Goal: Communication & Community: Answer question/provide support

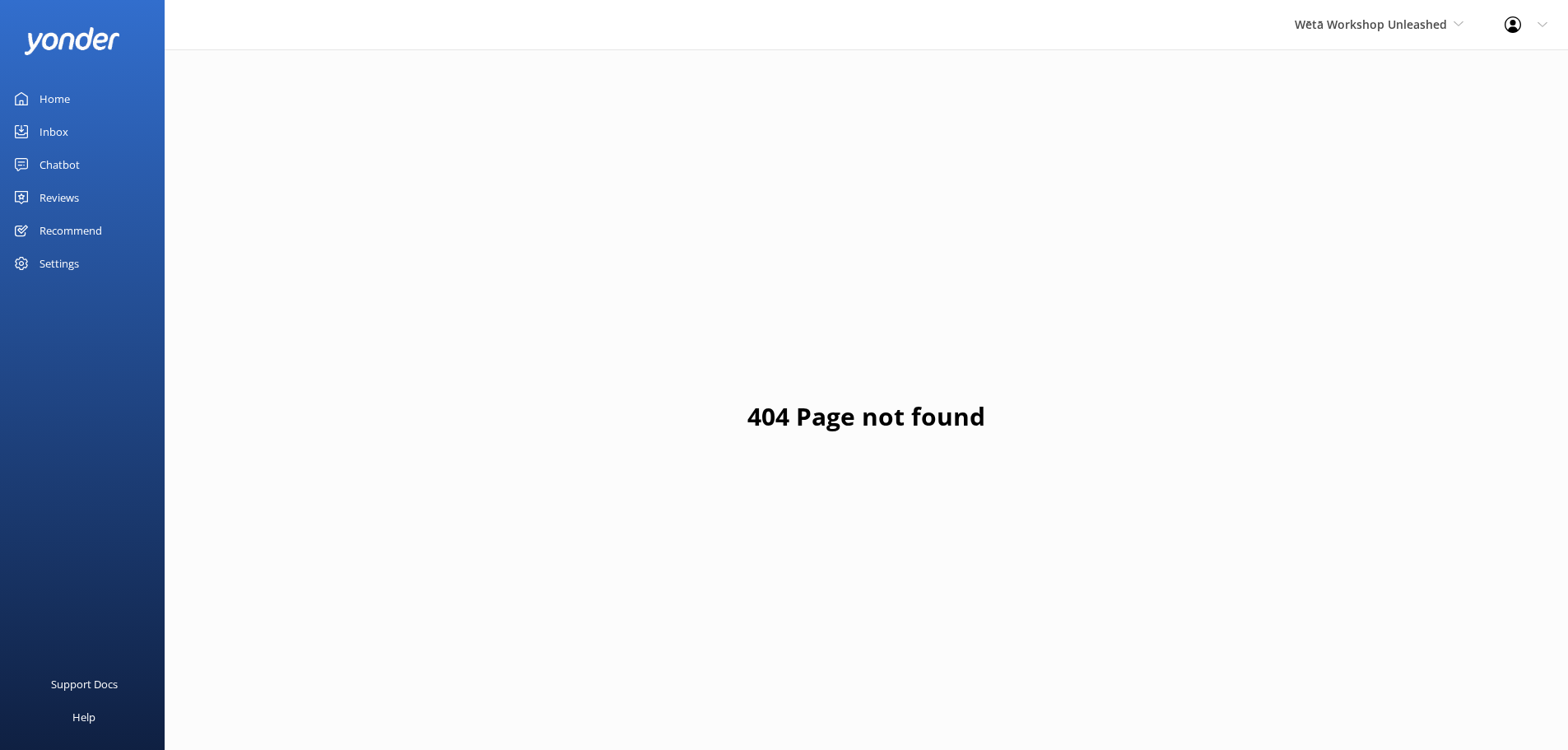
click at [79, 194] on div "Reviews" at bounding box center [59, 198] width 39 height 33
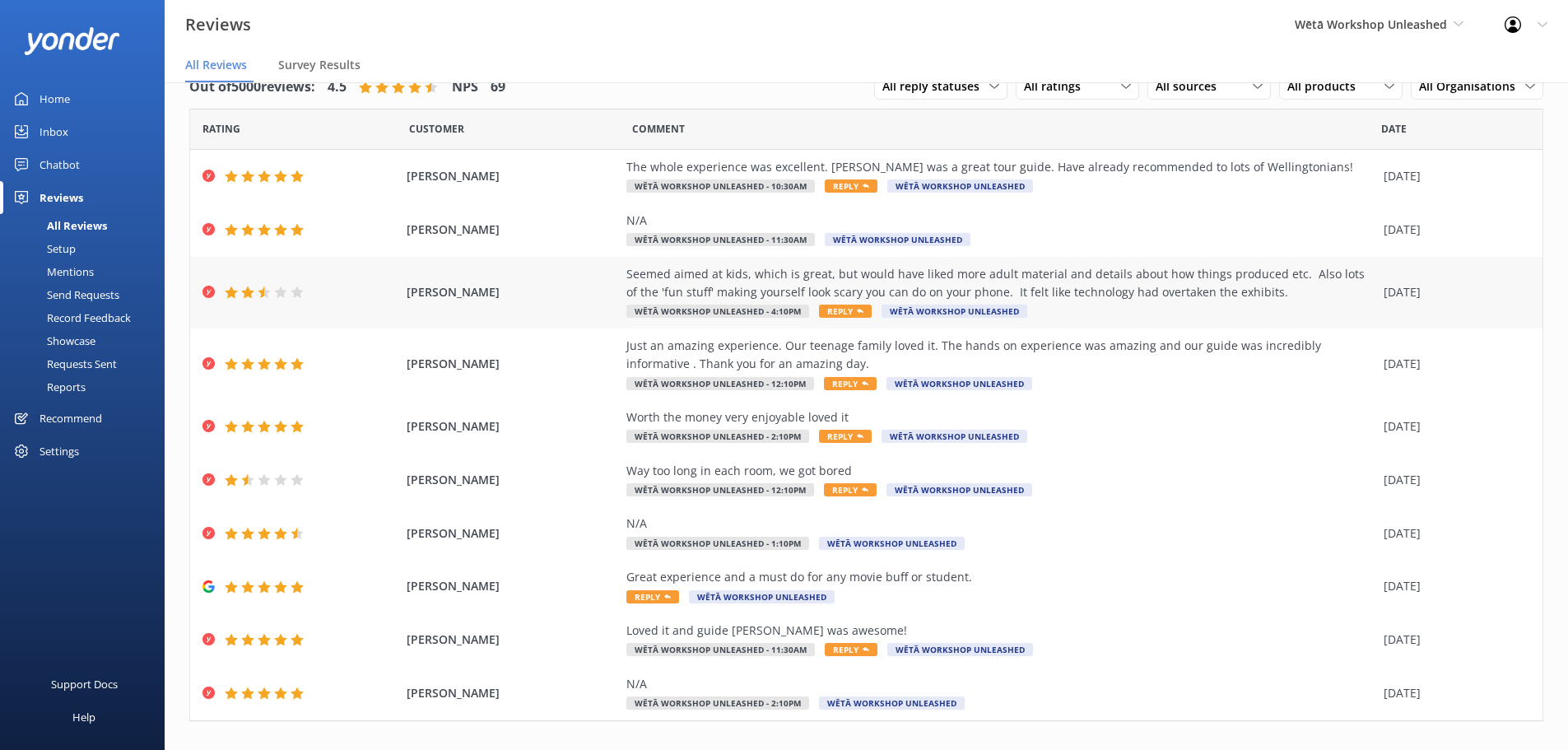
click at [919, 305] on span "Wētā Workshop Unleashed" at bounding box center [954, 310] width 146 height 13
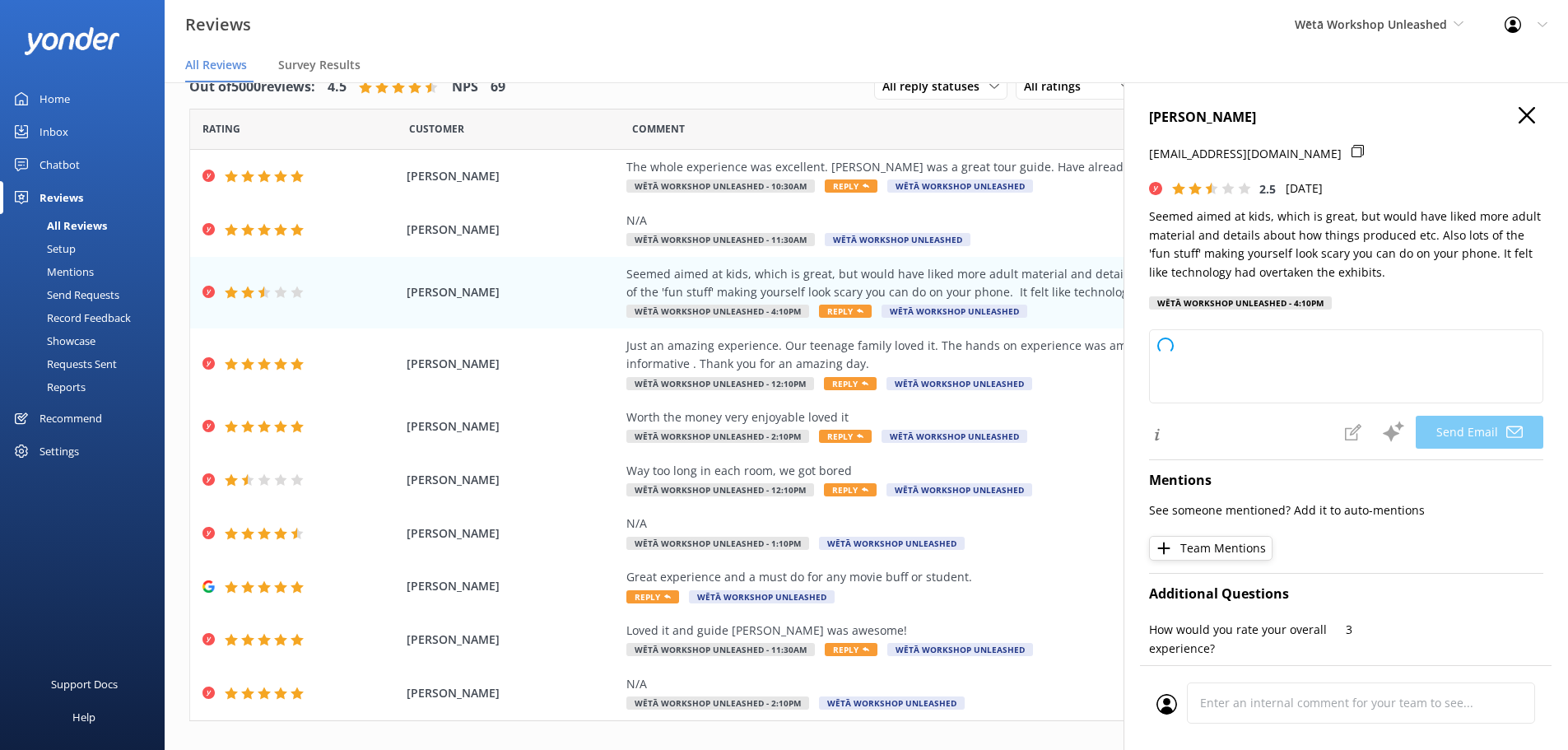
type textarea "Kia ora [PERSON_NAME], Thank you so much for sharing your thoughts with us. We …"
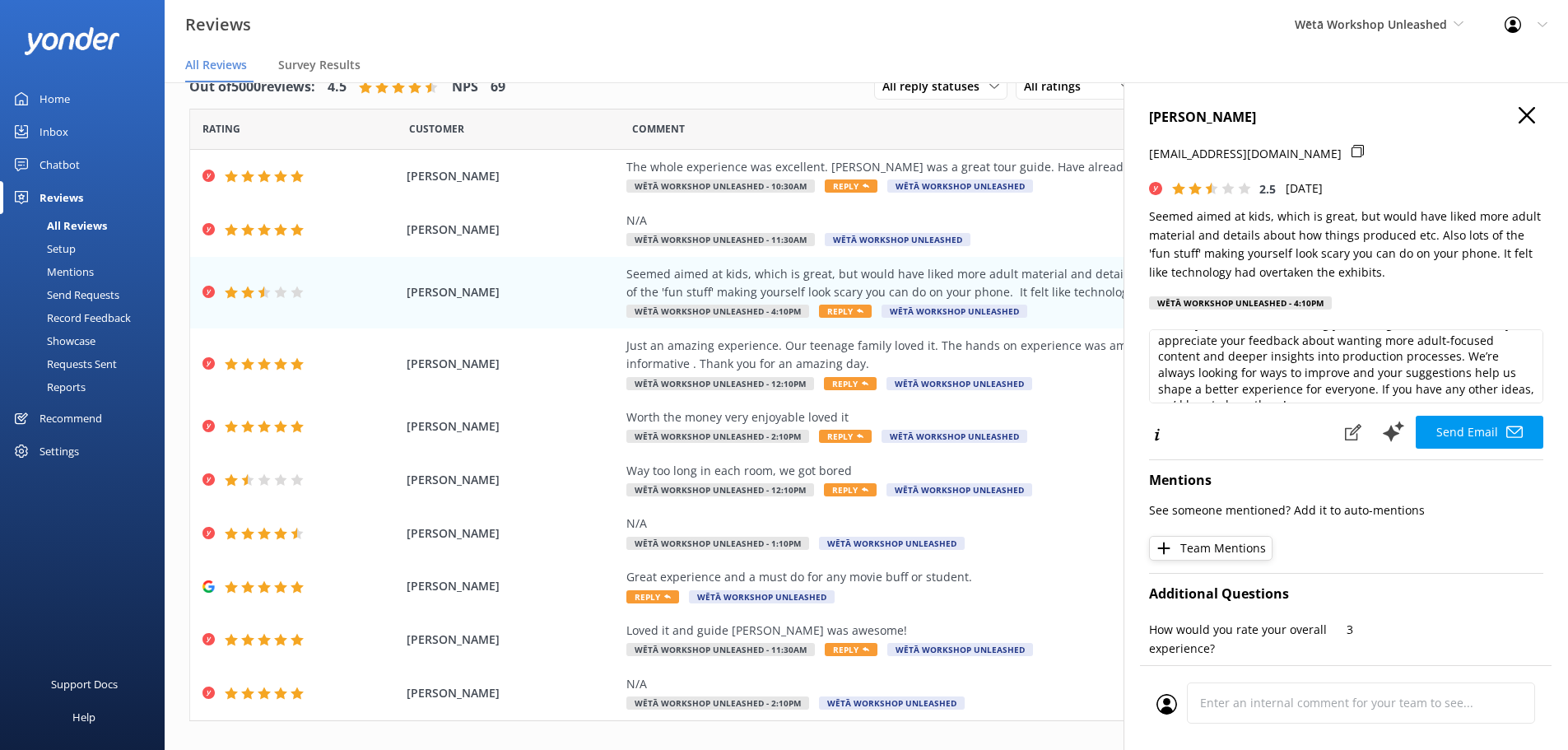
scroll to position [82, 0]
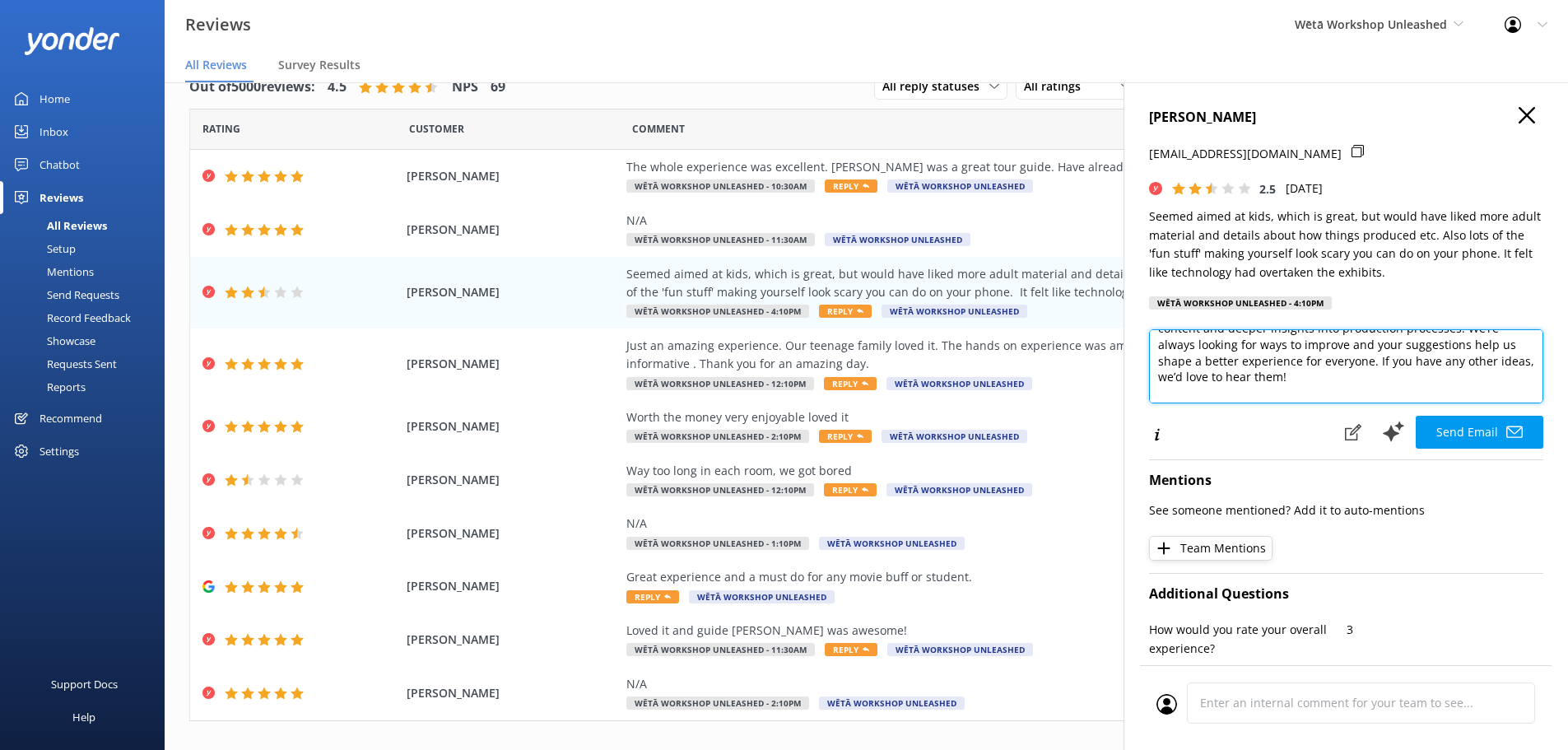
drag, startPoint x: 1353, startPoint y: 374, endPoint x: 1378, endPoint y: 363, distance: 27.3
click at [1378, 363] on textarea "Kia ora [PERSON_NAME], Thank you so much for sharing your thoughts with us. We …" at bounding box center [1346, 367] width 394 height 74
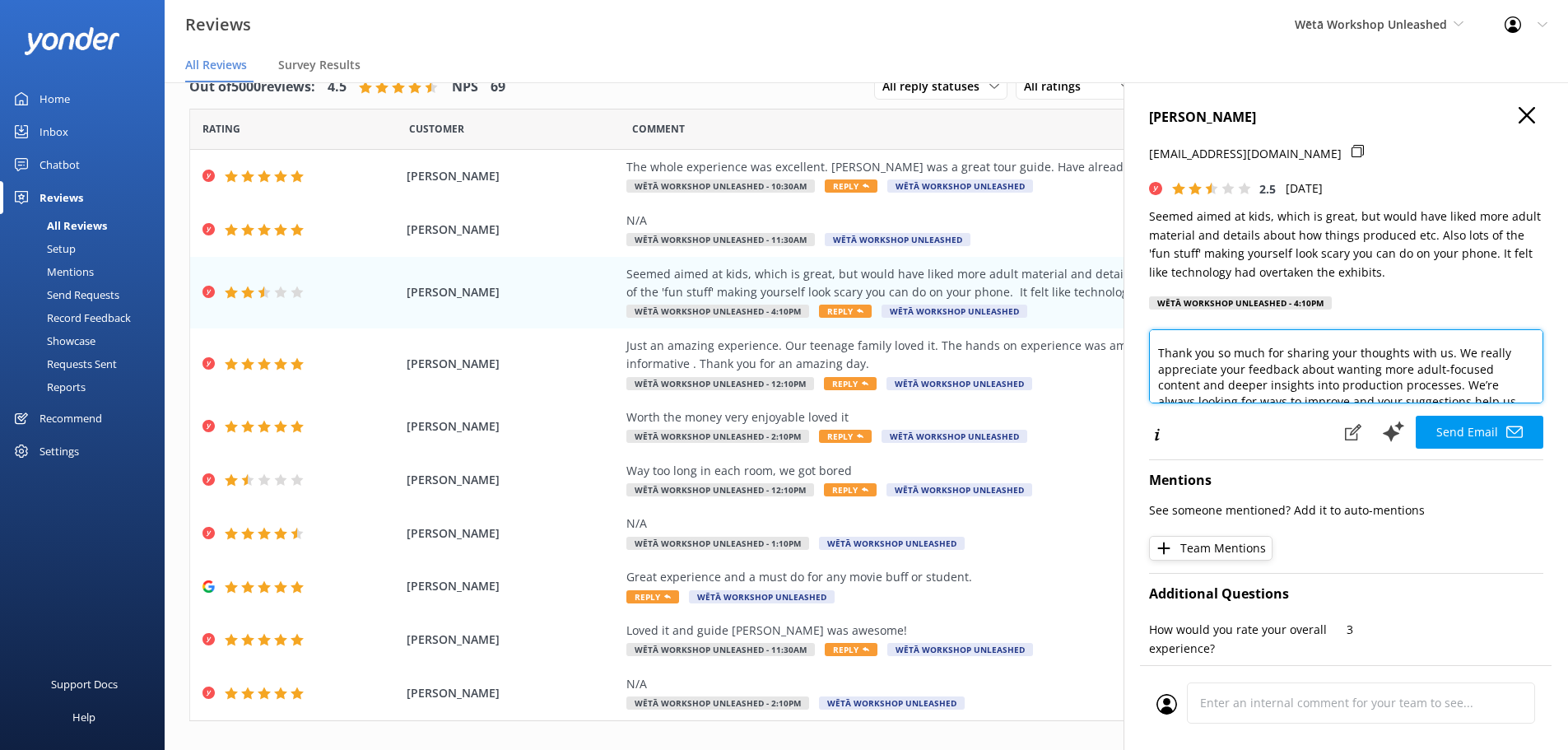
scroll to position [29, 0]
click at [1517, 101] on div "[PERSON_NAME] [PERSON_NAME][EMAIL_ADDRESS][DOMAIN_NAME] 2.5 [DATE] Seemed aimed…" at bounding box center [1346, 457] width 444 height 750
click at [1518, 113] on icon at bounding box center [1526, 114] width 17 height 17
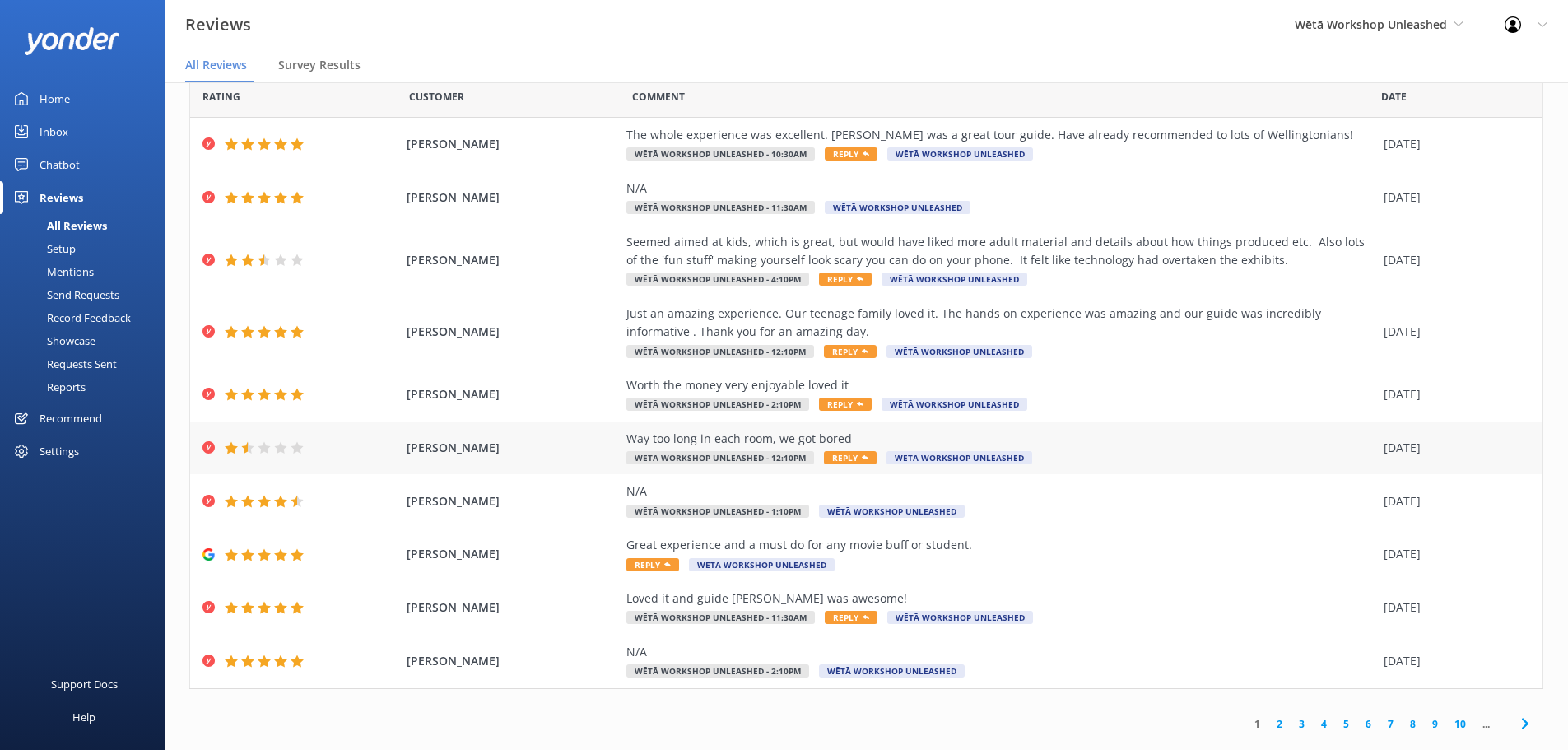
scroll to position [58, 0]
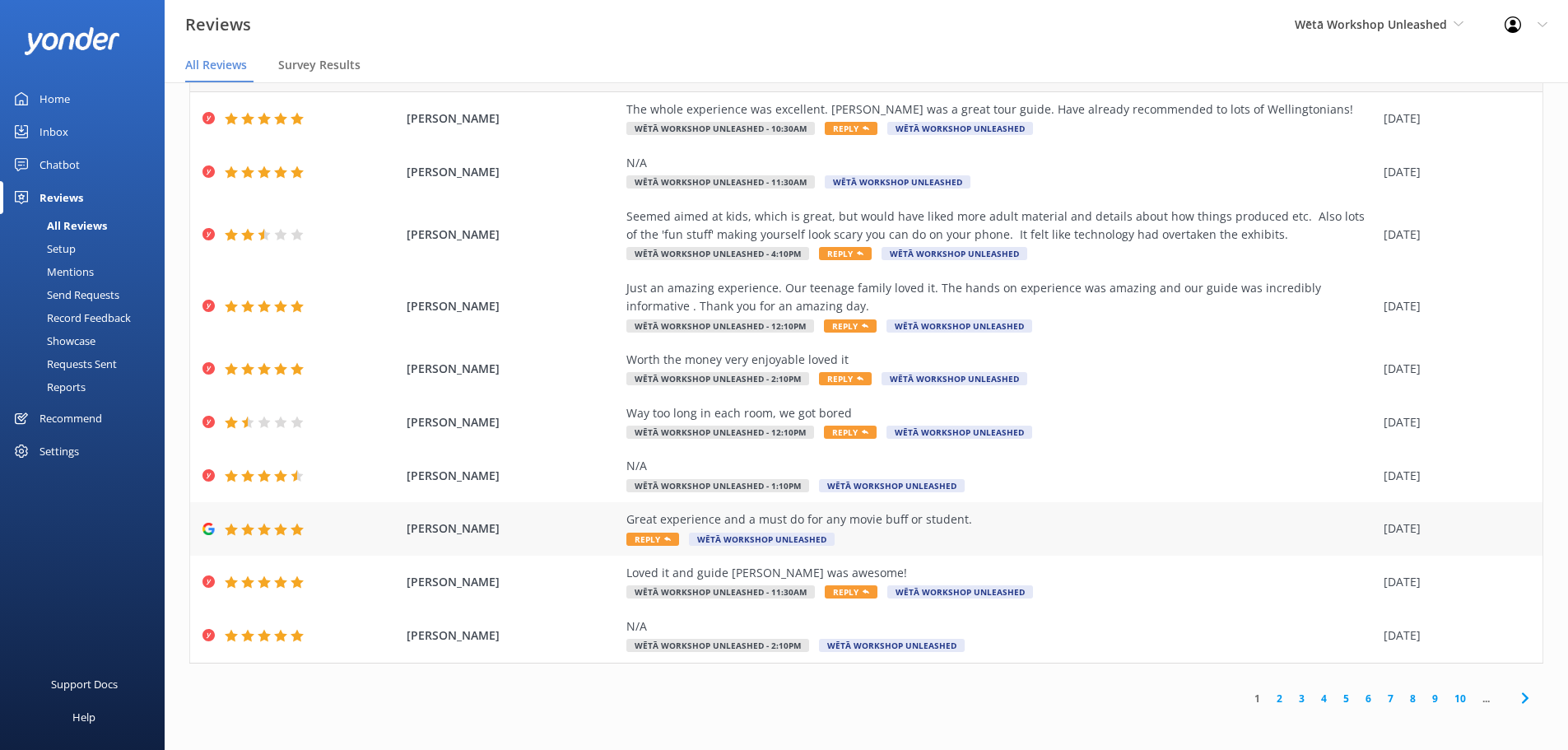
click at [977, 534] on div "Great experience and a must do for any movie buff or student. Reply Wētā Worksh…" at bounding box center [1001, 529] width 749 height 37
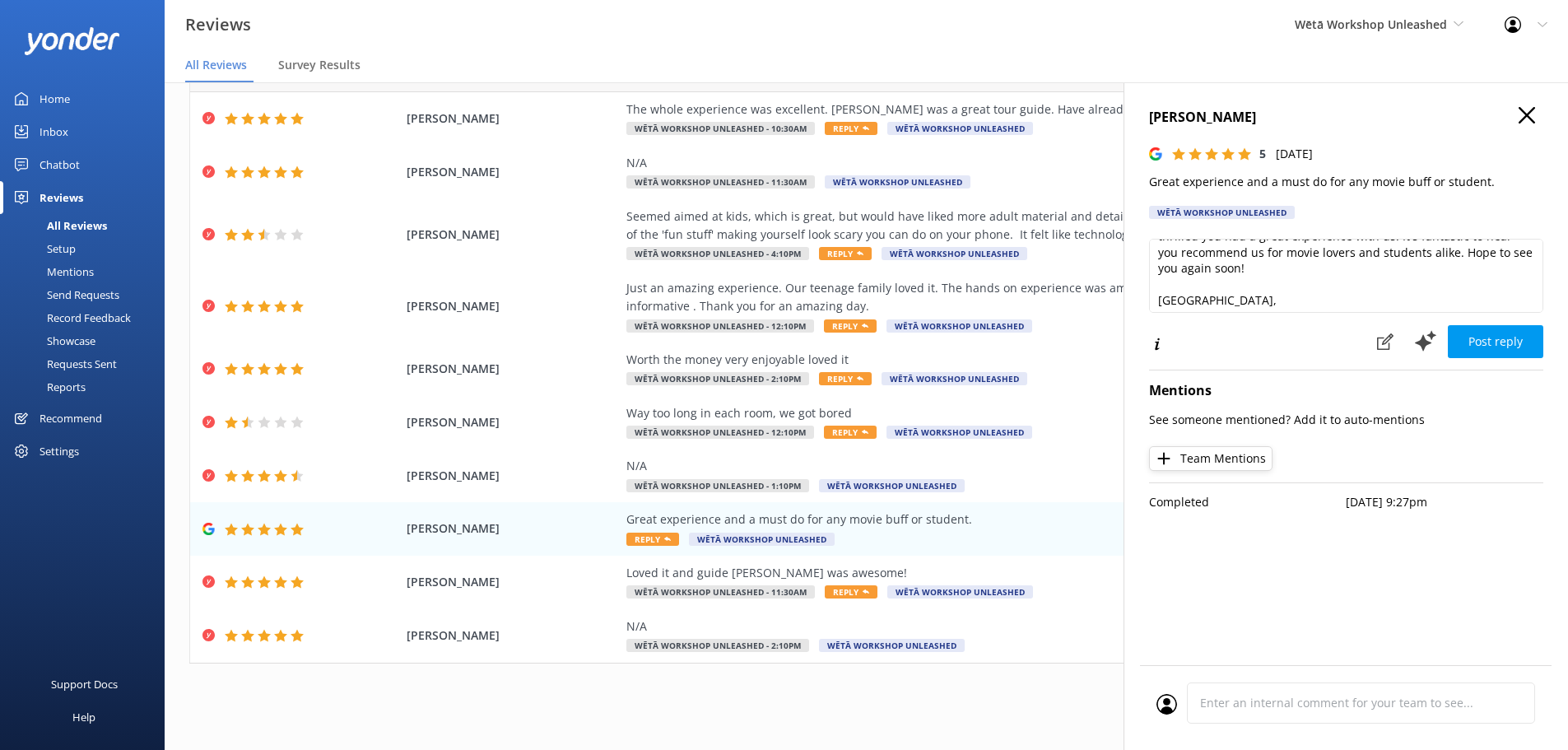
scroll to position [0, 0]
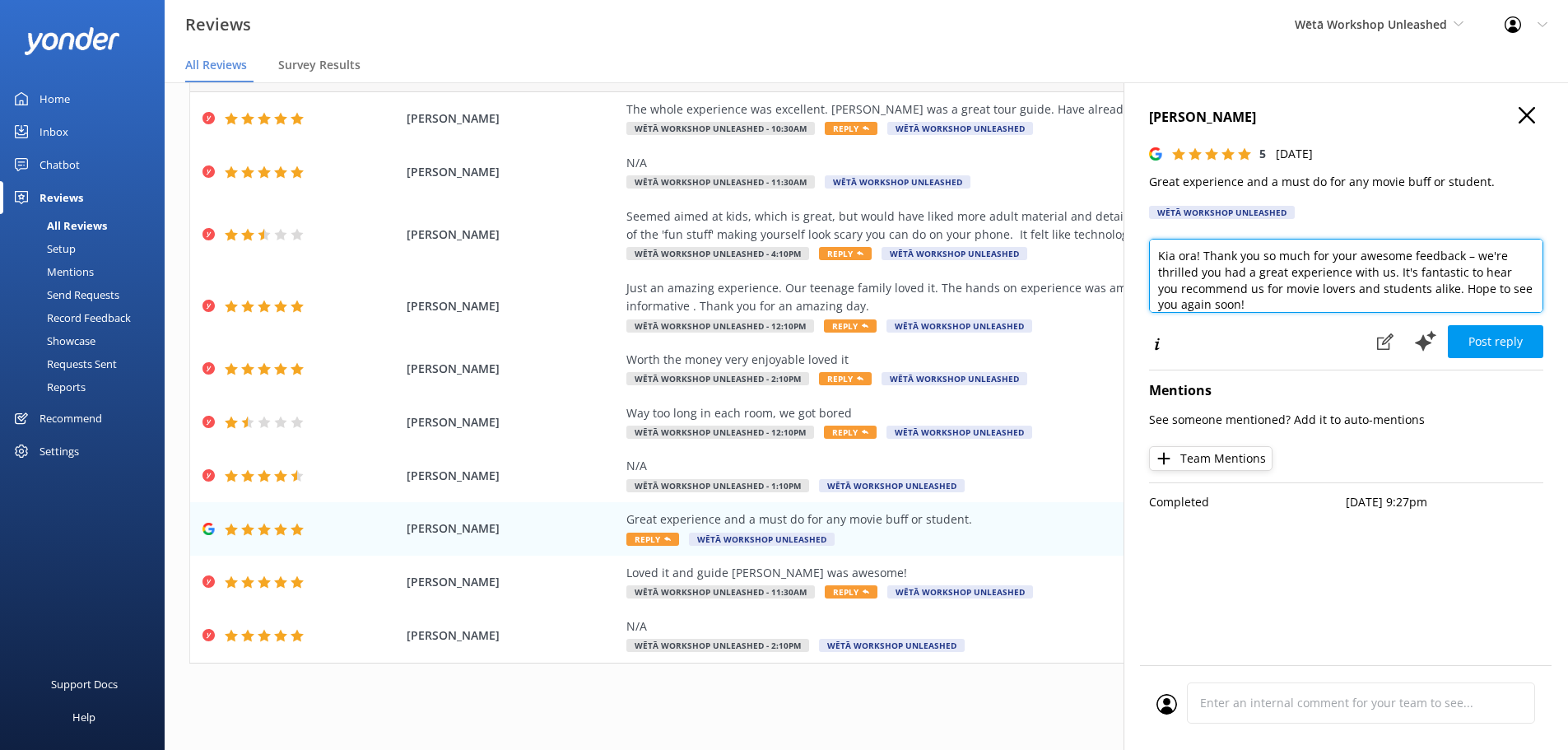
click at [1202, 254] on textarea "Kia ora! Thank you so much for your awesome feedback – we're thrilled you had a…" at bounding box center [1346, 276] width 394 height 74
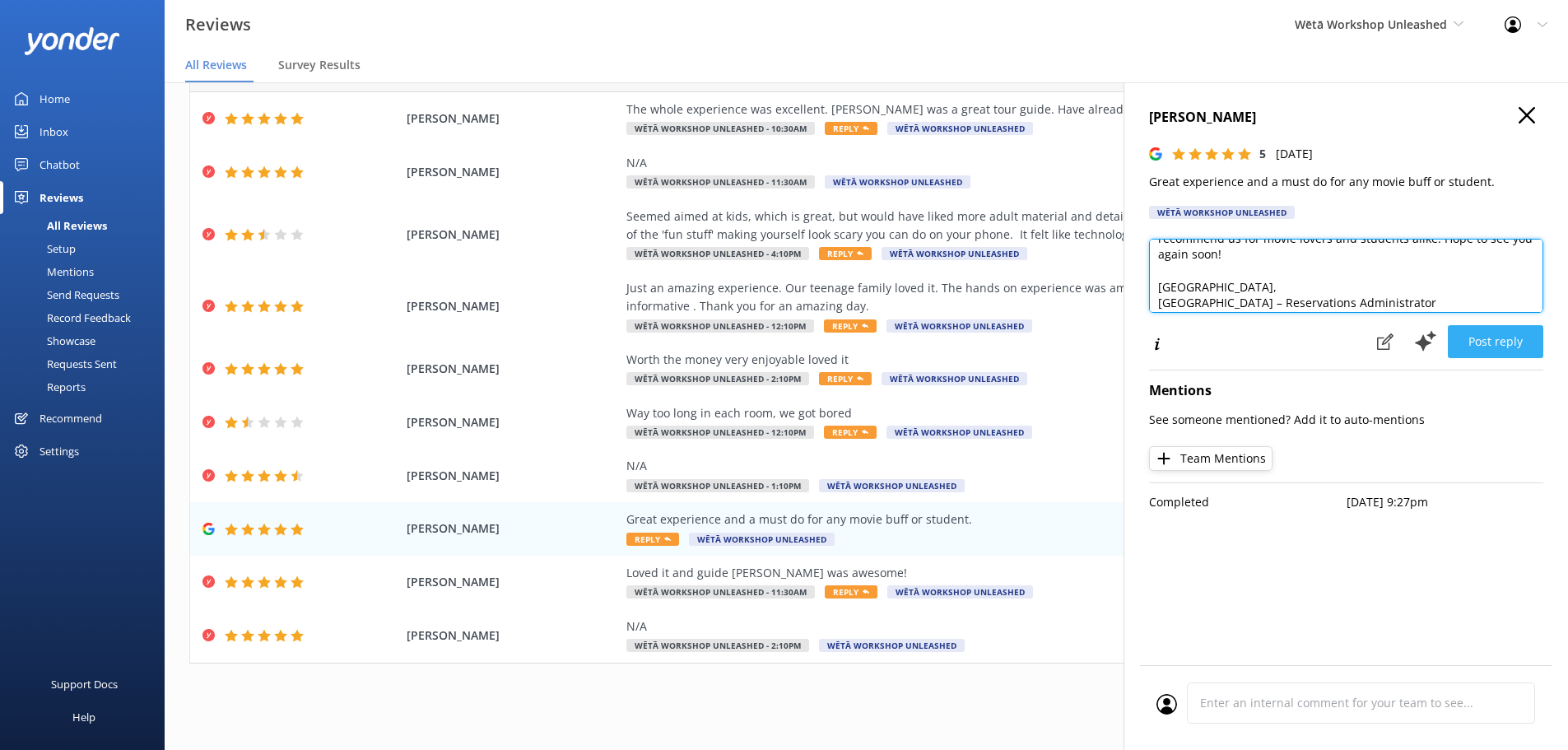
type textarea "Kia ora! Thank you so much for your awesome feedback – we're thrilled you had a…"
click at [1501, 347] on button "Post reply" at bounding box center [1496, 341] width 96 height 33
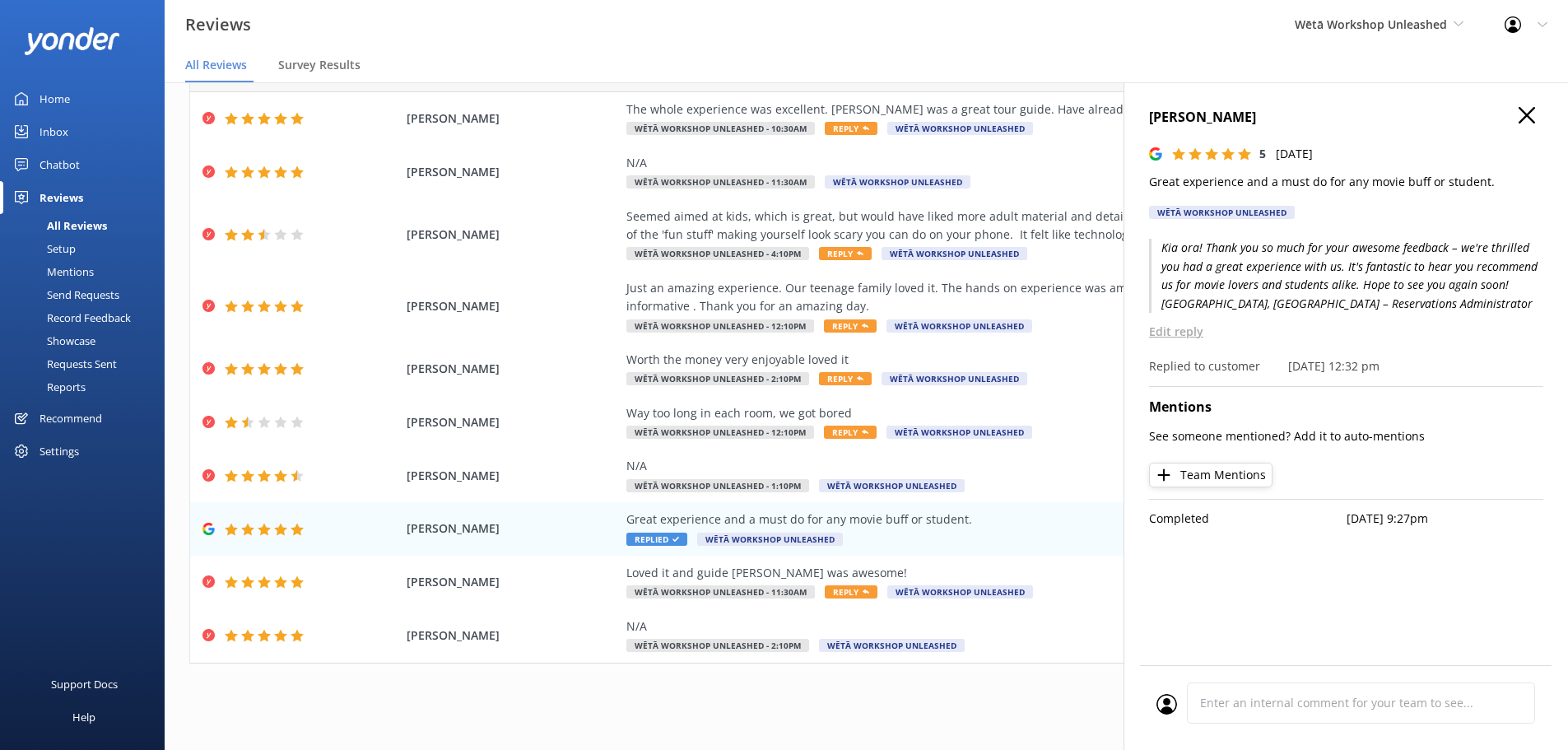
click at [1529, 116] on use at bounding box center [1526, 114] width 17 height 17
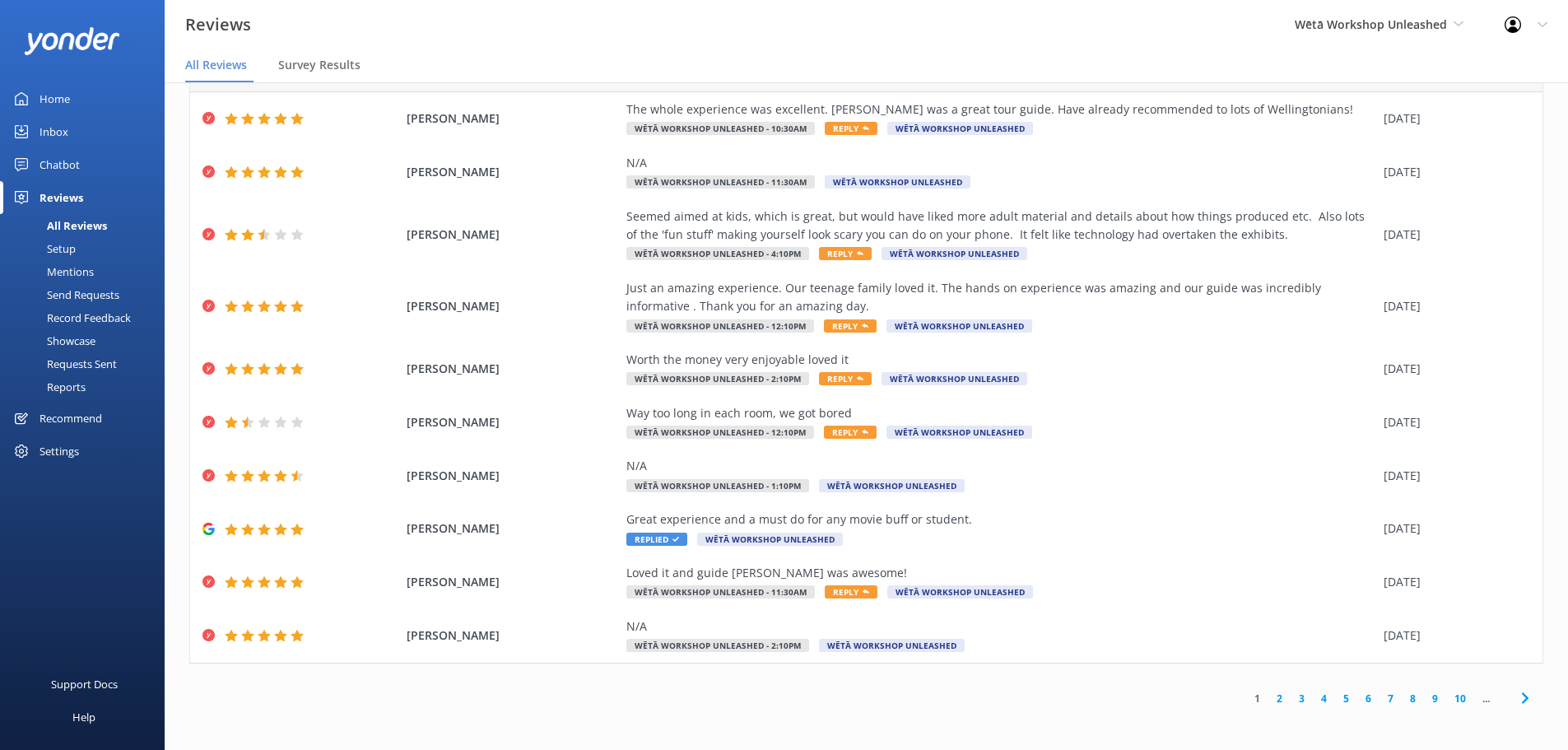
click at [1270, 700] on link "2" at bounding box center [1279, 698] width 22 height 16
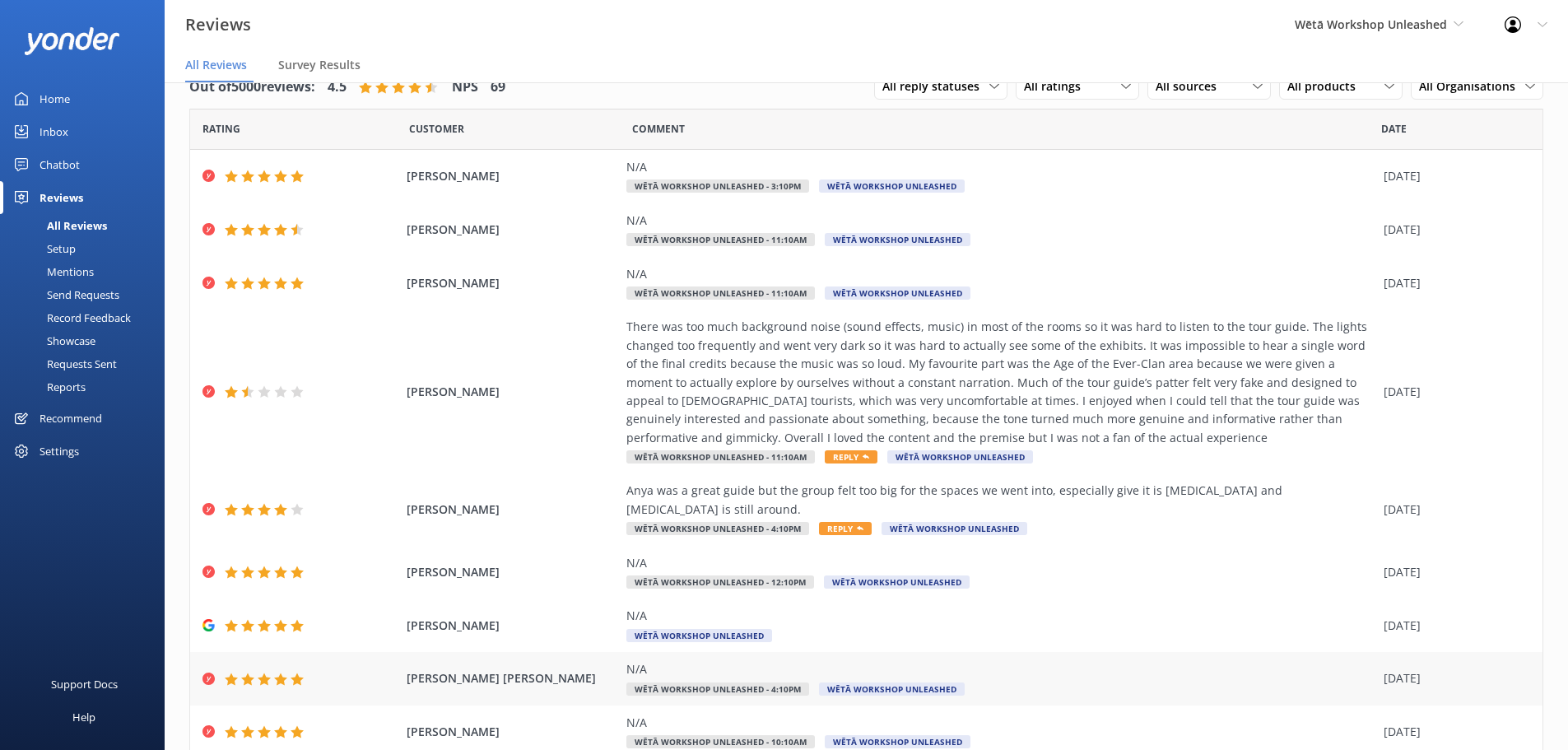
scroll to position [131, 0]
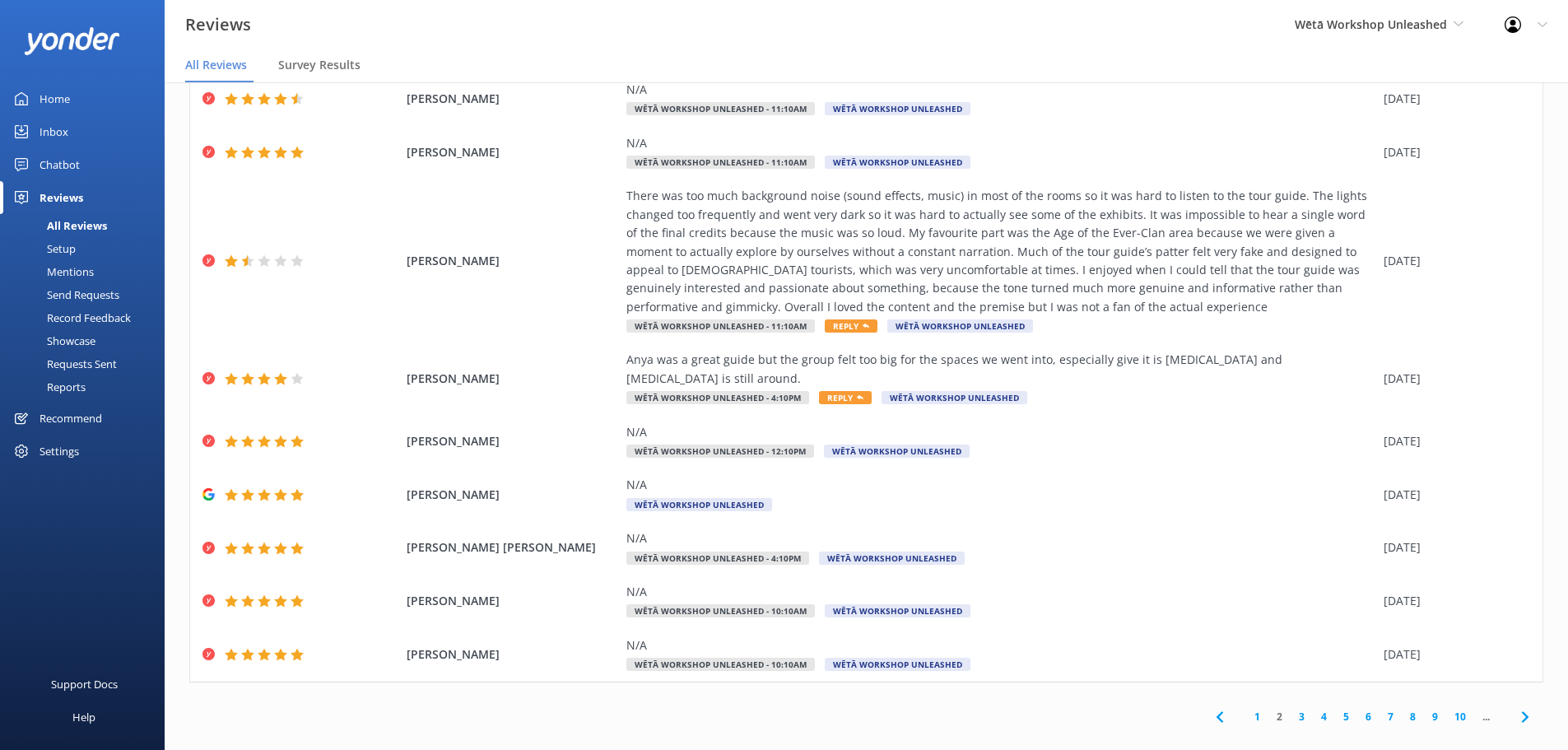
click at [1290, 708] on link "3" at bounding box center [1301, 716] width 22 height 16
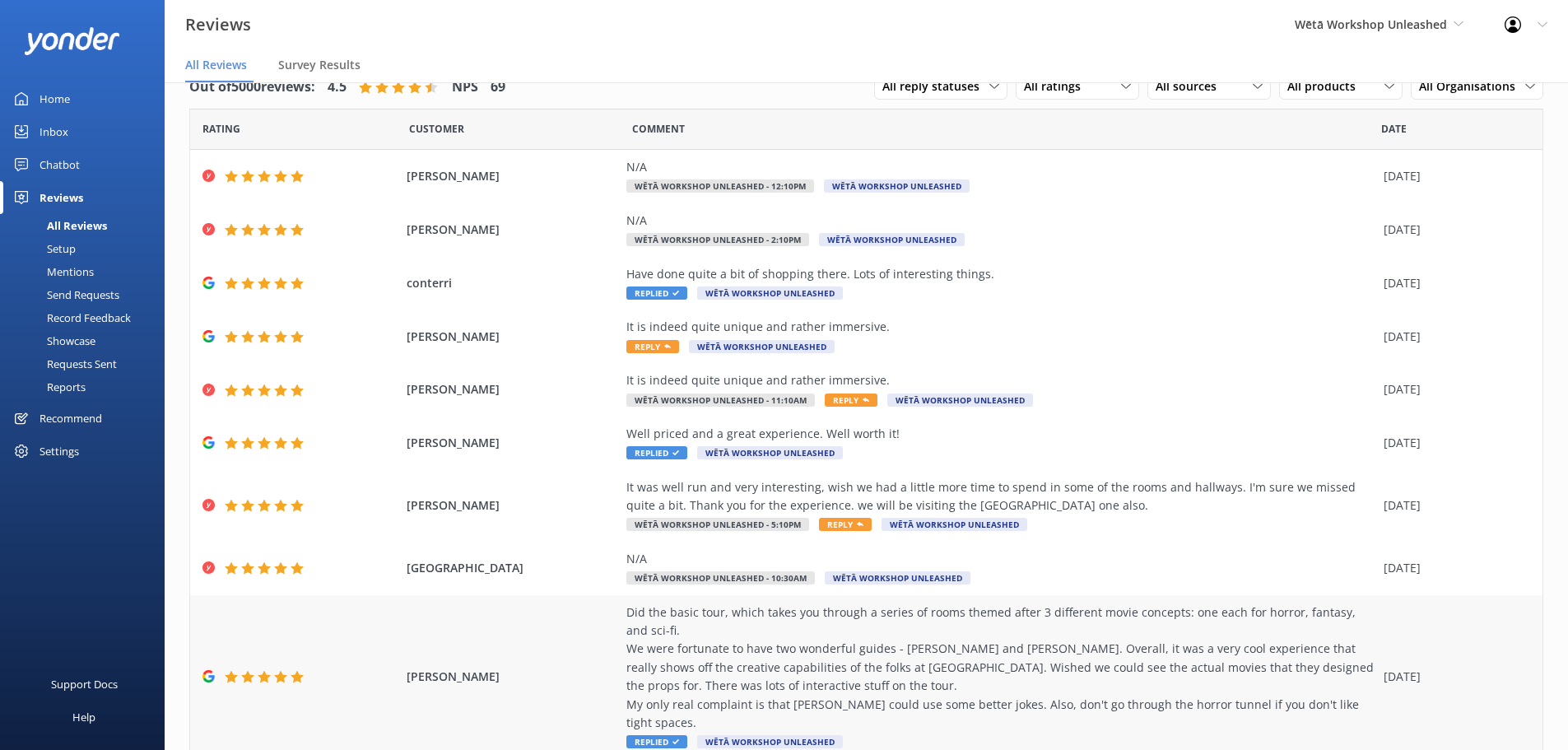
scroll to position [131, 0]
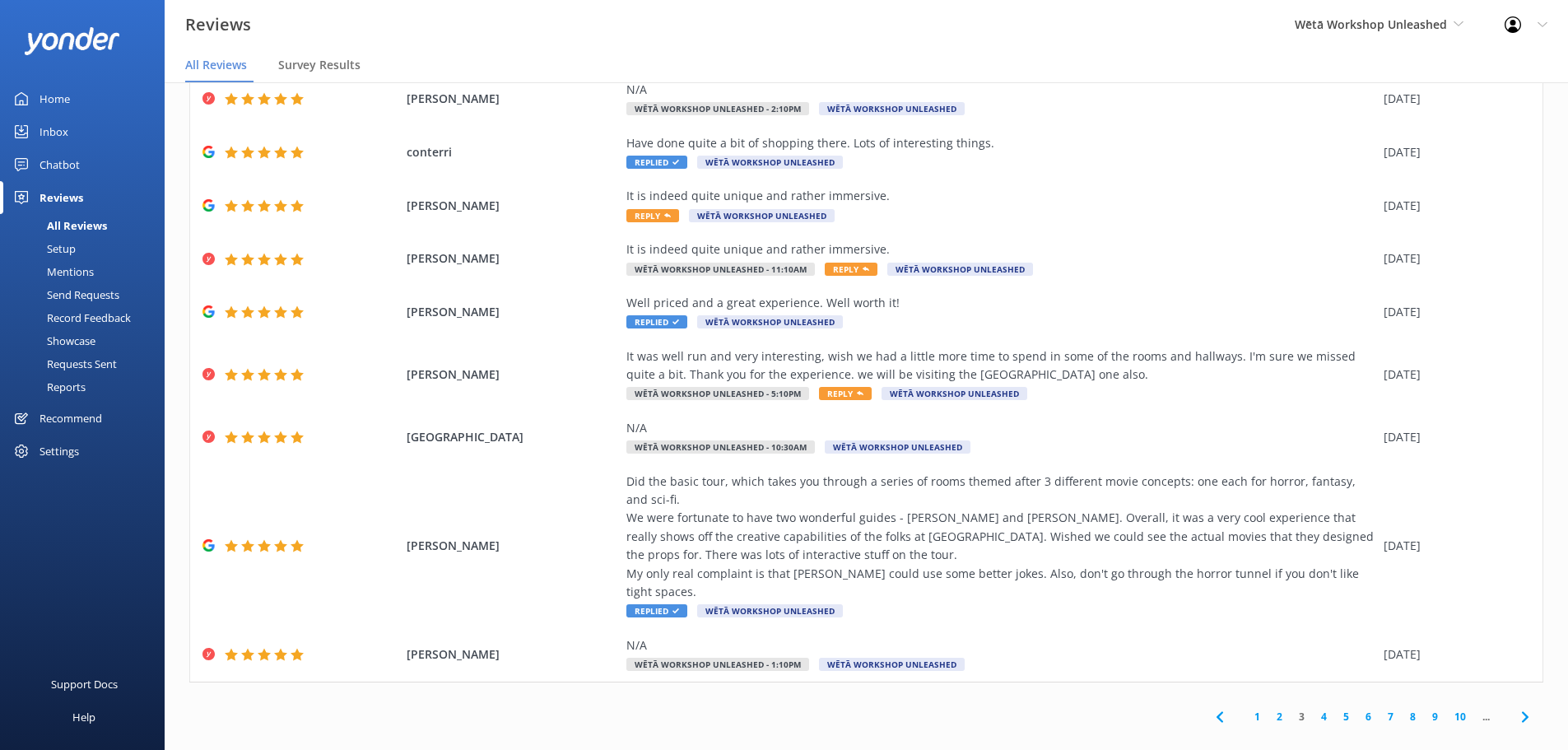
click at [1246, 708] on link "1" at bounding box center [1257, 716] width 22 height 16
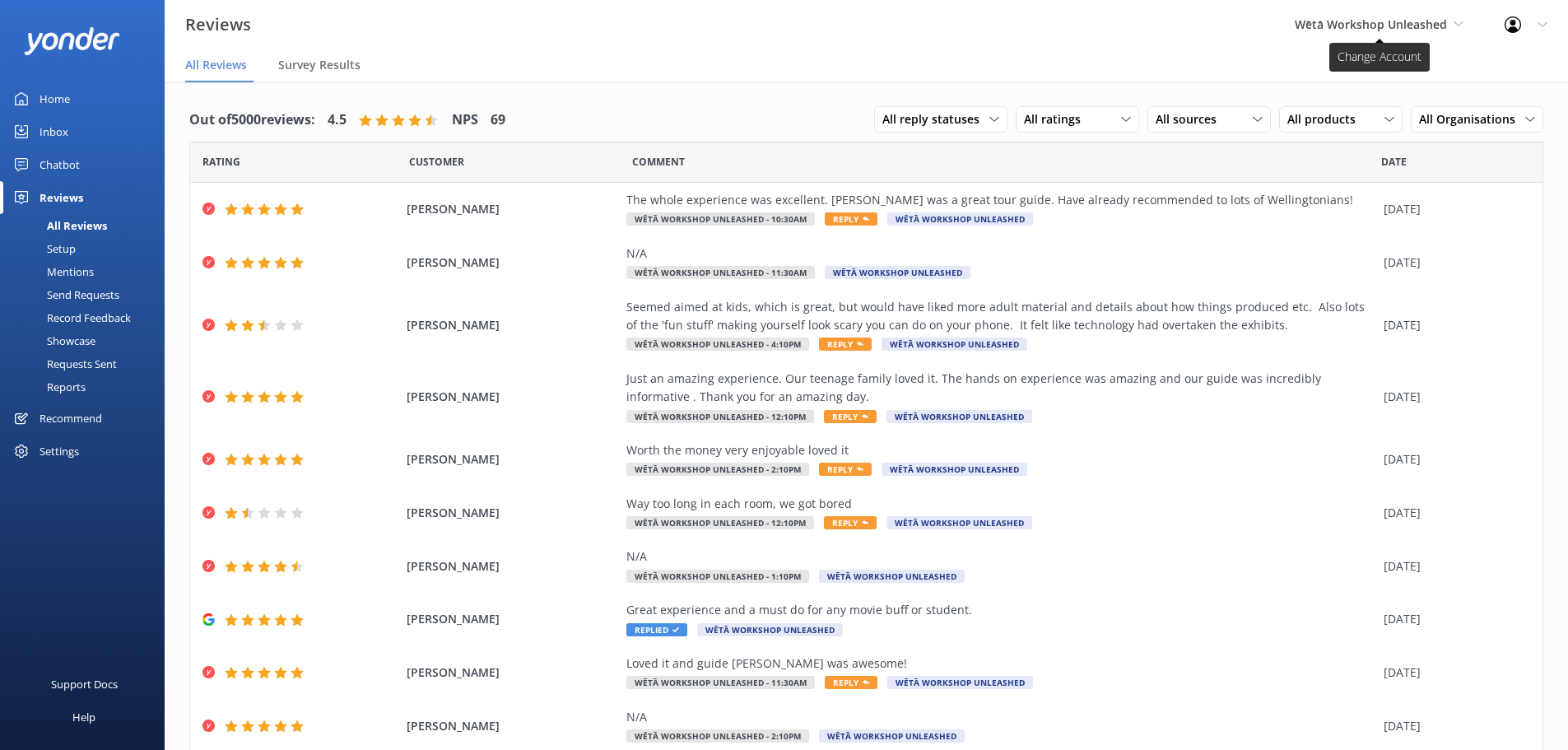
click at [1386, 21] on span "Wētā Workshop Unleashed" at bounding box center [1371, 24] width 153 height 16
click at [1374, 70] on link "Wētā Workshop" at bounding box center [1357, 68] width 164 height 39
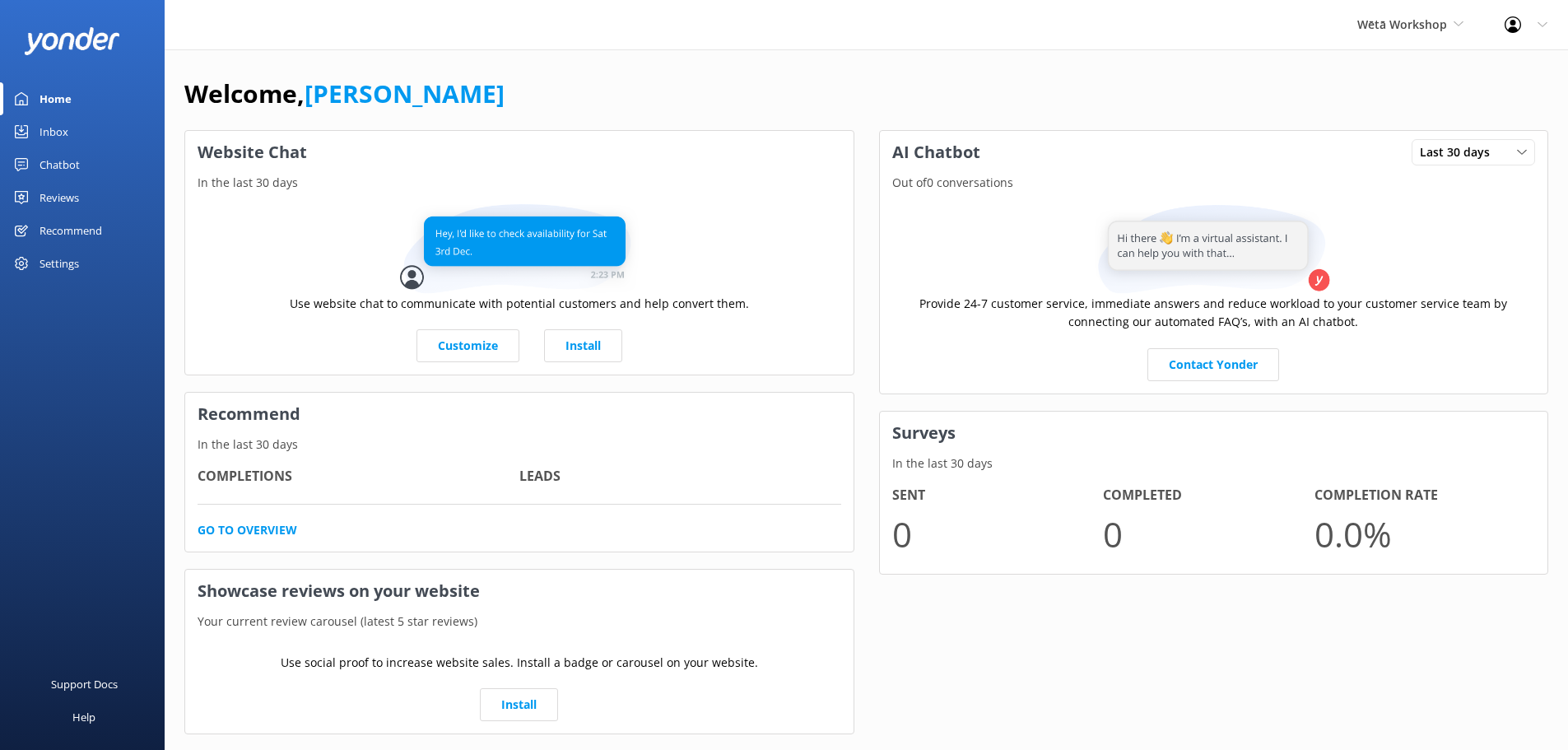
click at [56, 188] on div "Reviews" at bounding box center [59, 198] width 39 height 33
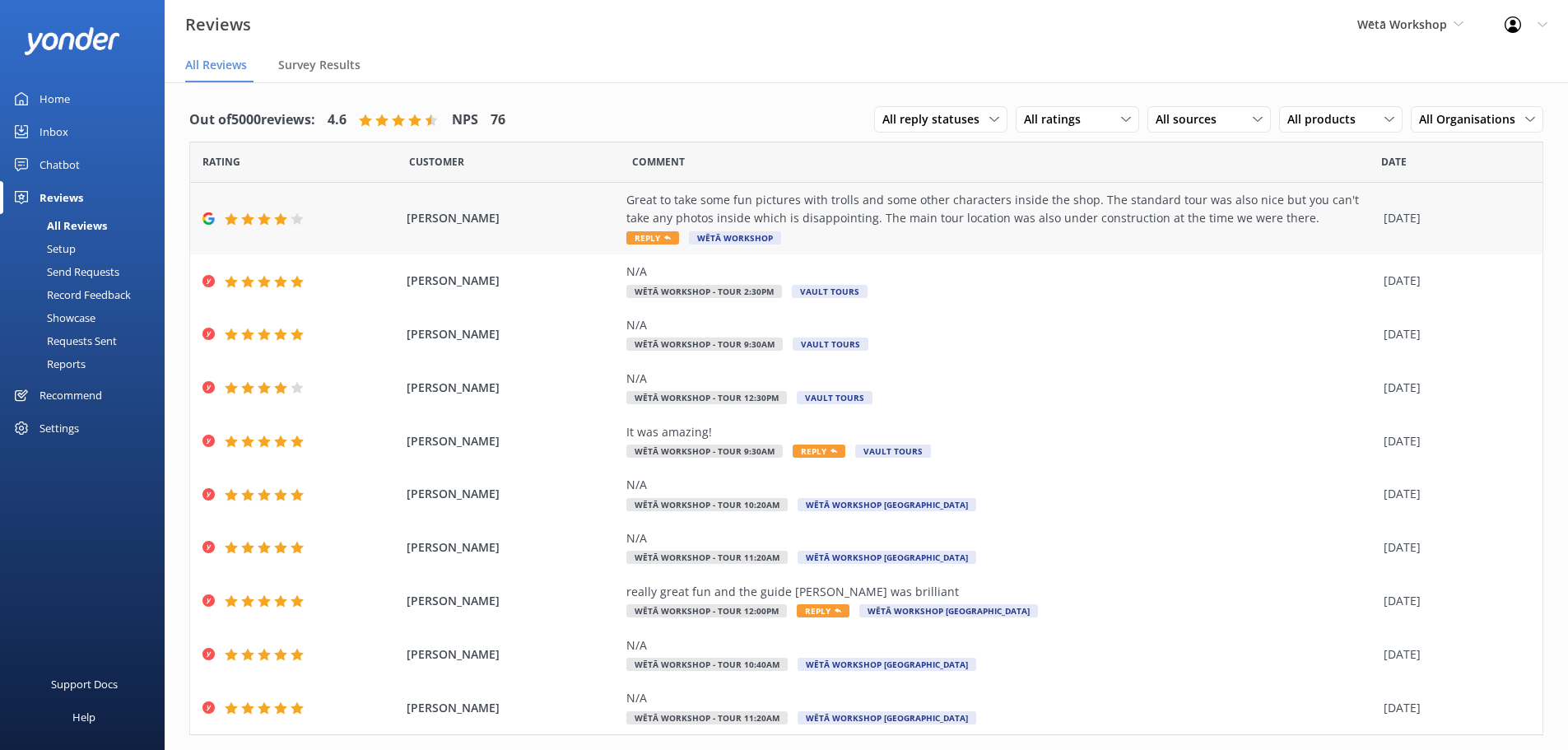
click at [937, 237] on div "Great to take some fun pictures with trolls and some other characters inside th…" at bounding box center [1001, 218] width 749 height 55
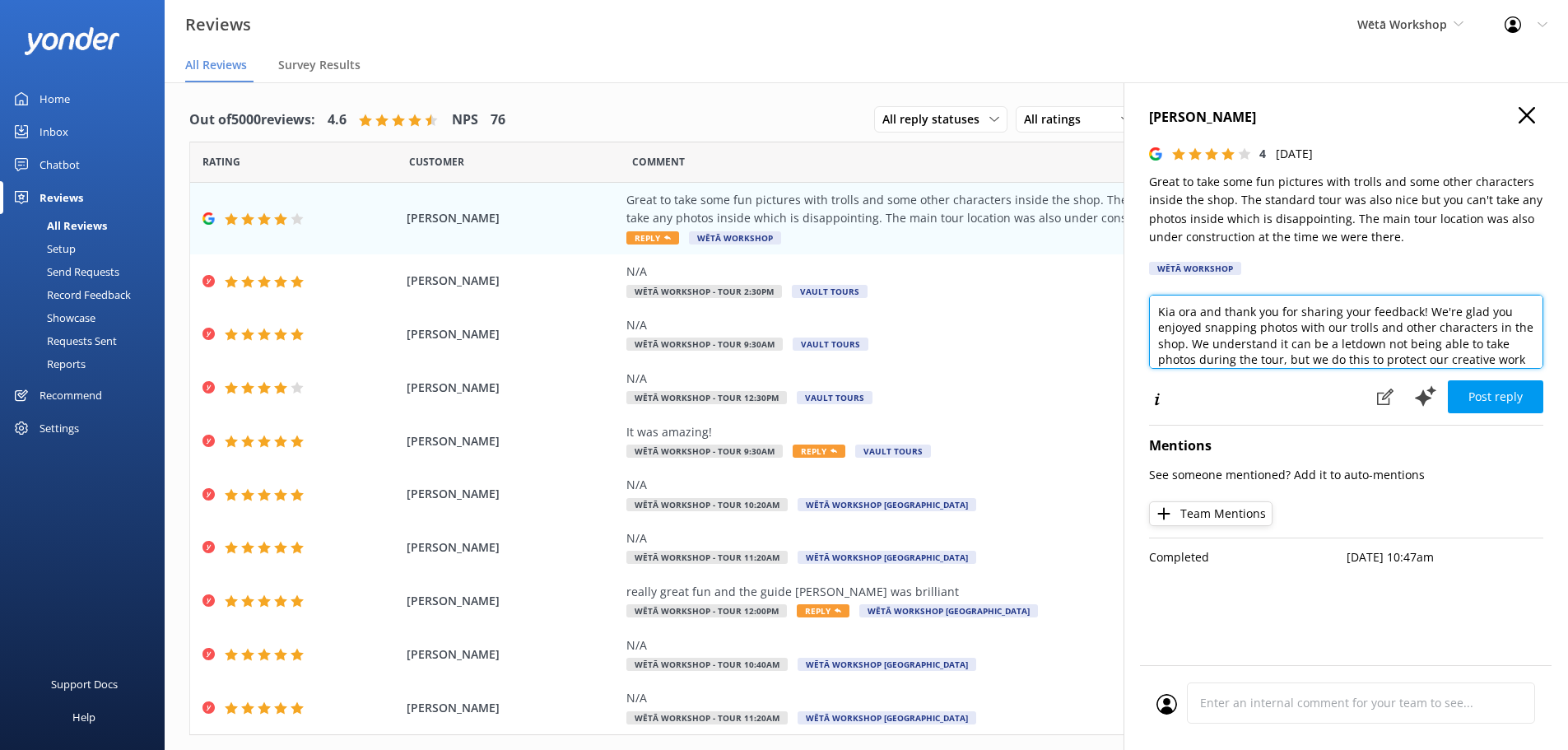
click at [1197, 313] on textarea "Kia ora and thank you for sharing your feedback! We're glad you enjoyed snappin…" at bounding box center [1346, 331] width 394 height 74
drag, startPoint x: 1197, startPoint y: 310, endPoint x: 1225, endPoint y: 310, distance: 28.0
click at [1225, 310] on textarea "Kia ora and thank you for sharing your feedback! We're glad you enjoyed snappin…" at bounding box center [1346, 331] width 394 height 74
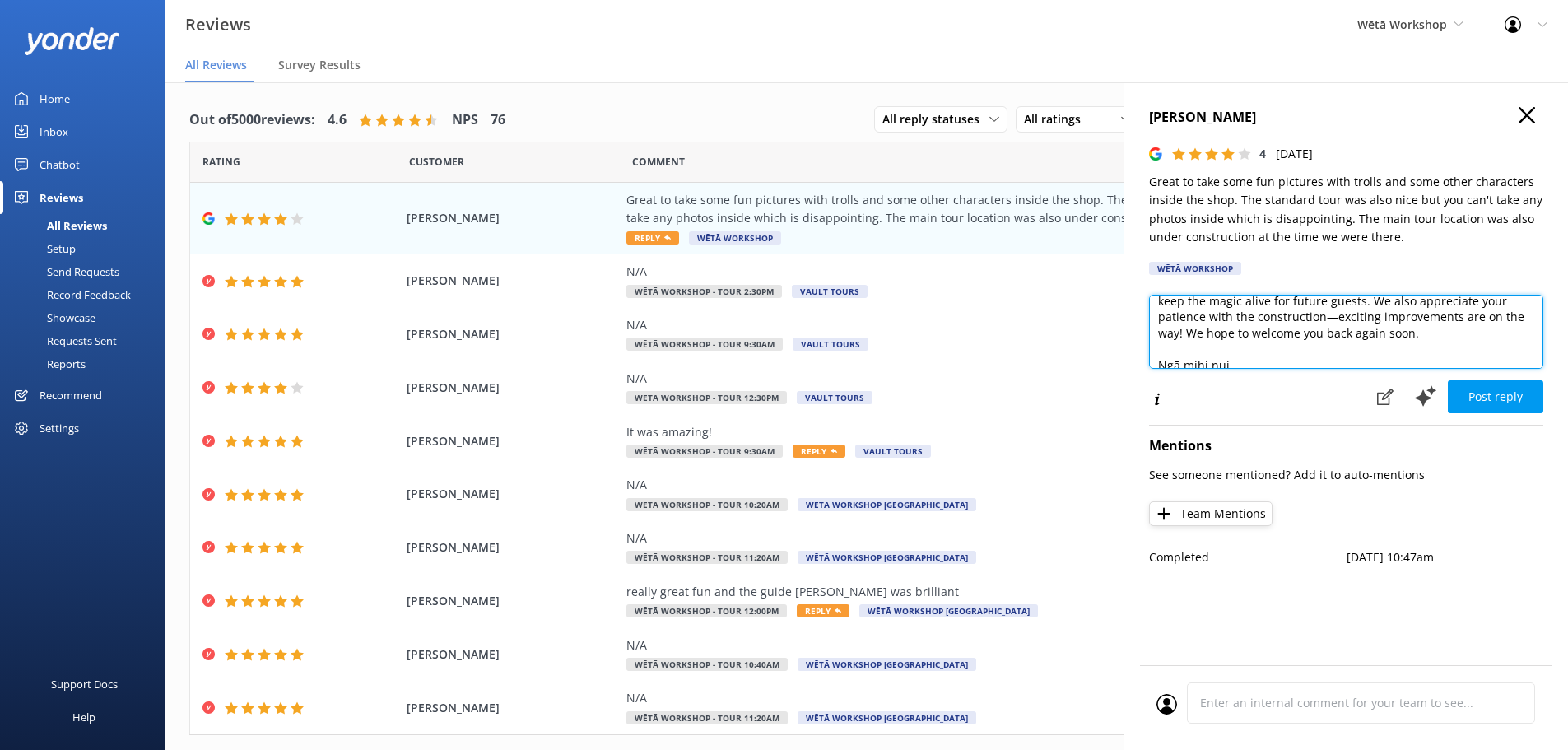
scroll to position [80, 0]
click at [1332, 326] on textarea "Kia ora [PERSON_NAME], Thank you for sharing your feedback! We're glad you enjo…" at bounding box center [1346, 331] width 394 height 74
drag, startPoint x: 1176, startPoint y: 342, endPoint x: 1321, endPoint y: 325, distance: 146.0
click at [1321, 325] on textarea "Kia ora [PERSON_NAME], Thank you for sharing your feedback! We're glad you enjo…" at bounding box center [1346, 331] width 394 height 74
click at [1363, 318] on textarea "Kia ora [PERSON_NAME], Thank you for sharing your feedback! We're glad you enjo…" at bounding box center [1346, 331] width 394 height 74
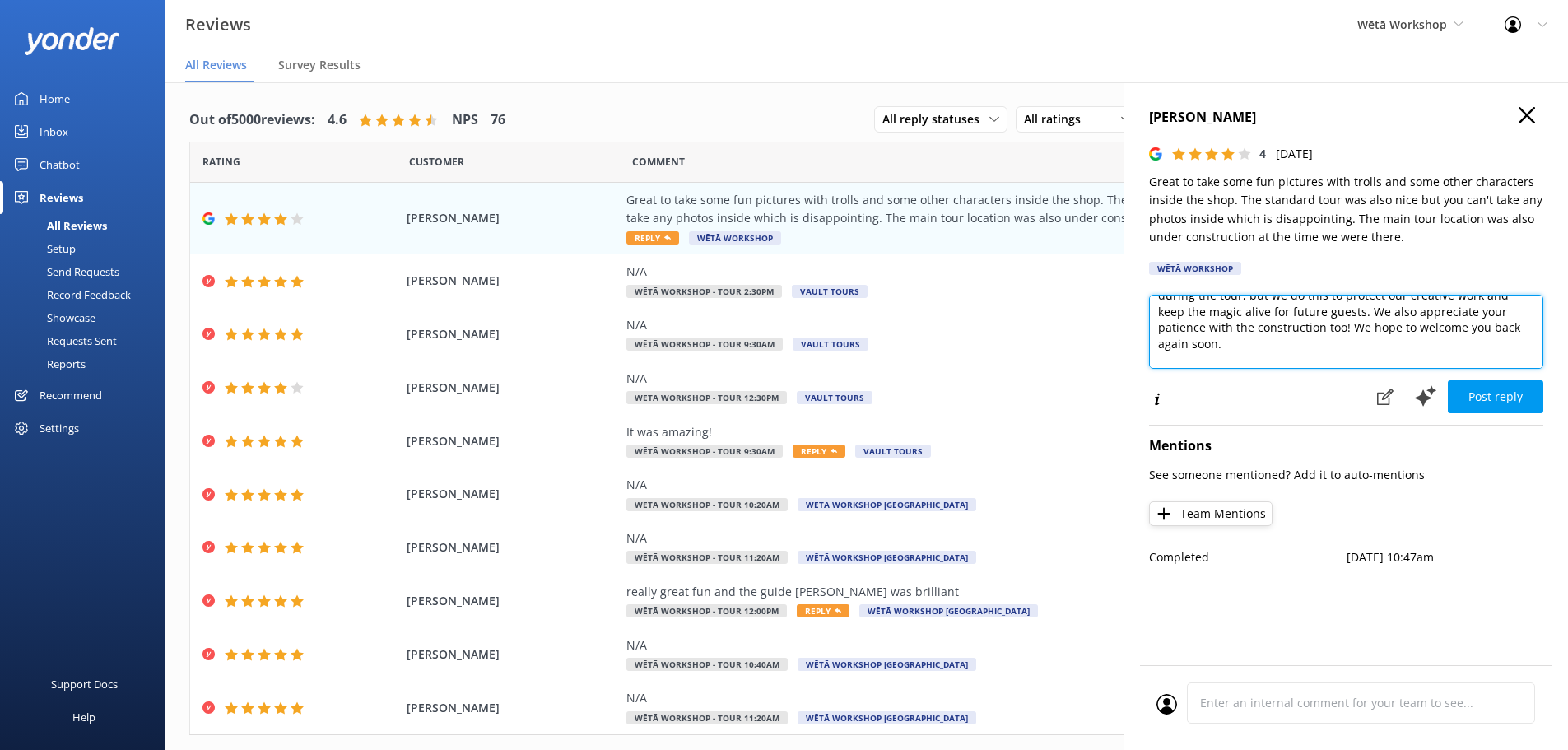
click at [1369, 318] on textarea "Kia ora [PERSON_NAME], Thank you for sharing your feedback! We're glad you enjo…" at bounding box center [1346, 331] width 394 height 74
drag, startPoint x: 1252, startPoint y: 343, endPoint x: 1192, endPoint y: 346, distance: 60.1
click at [1192, 346] on textarea "Kia ora [PERSON_NAME], Thank you for sharing your feedback! We're glad you enjo…" at bounding box center [1346, 331] width 394 height 74
click at [1349, 331] on textarea "Kia ora [PERSON_NAME], Thank you for sharing your feedback! We're glad you enjo…" at bounding box center [1346, 331] width 394 height 74
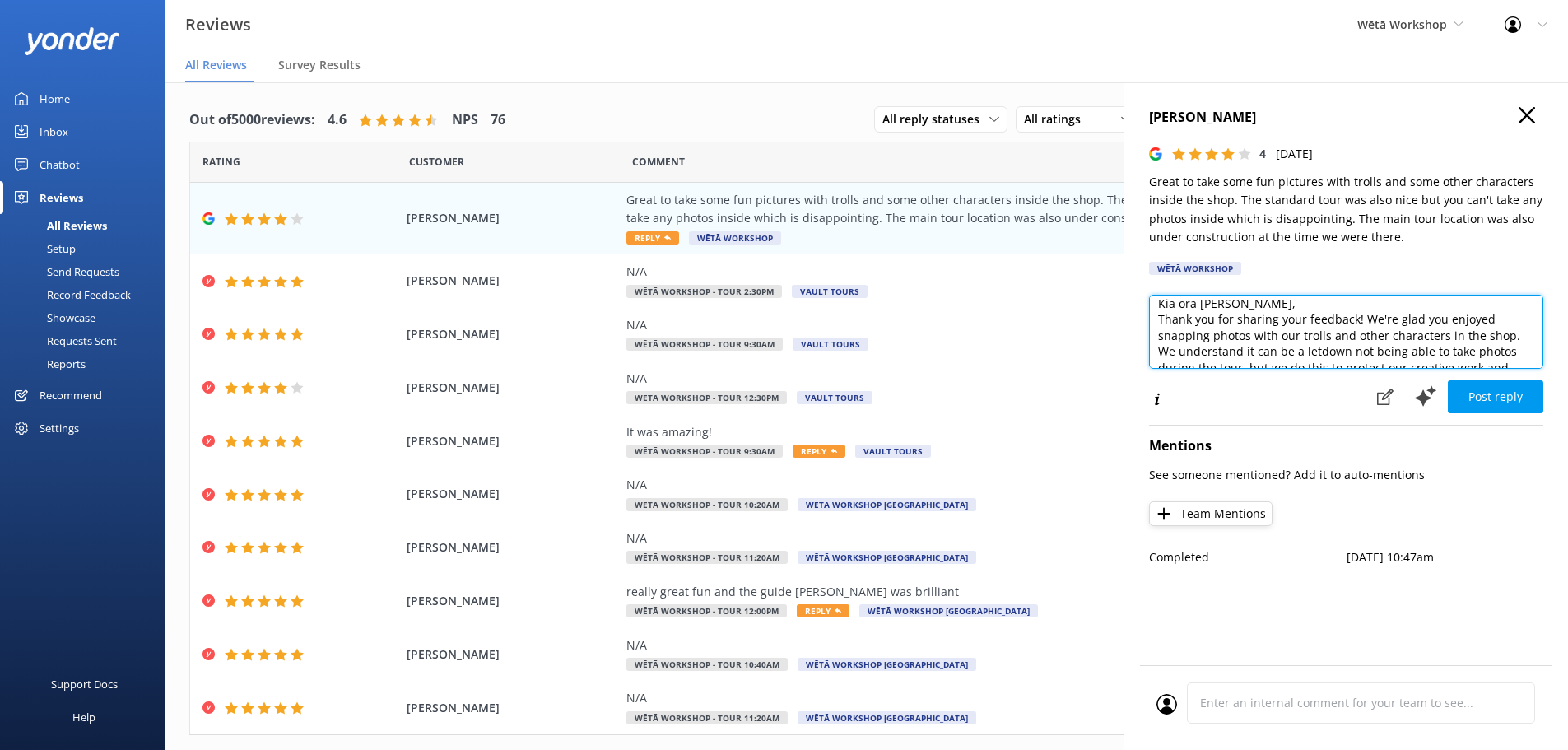
scroll to position [17, 0]
click at [1517, 333] on textarea "Kia ora [PERSON_NAME], Thank you for sharing your feedback! We're glad you enjo…" at bounding box center [1346, 331] width 394 height 74
drag, startPoint x: 1364, startPoint y: 353, endPoint x: 1158, endPoint y: 319, distance: 208.8
click at [1158, 319] on textarea "Kia ora [PERSON_NAME], Thank you for sharing your feedback! We're glad you enjo…" at bounding box center [1346, 331] width 394 height 74
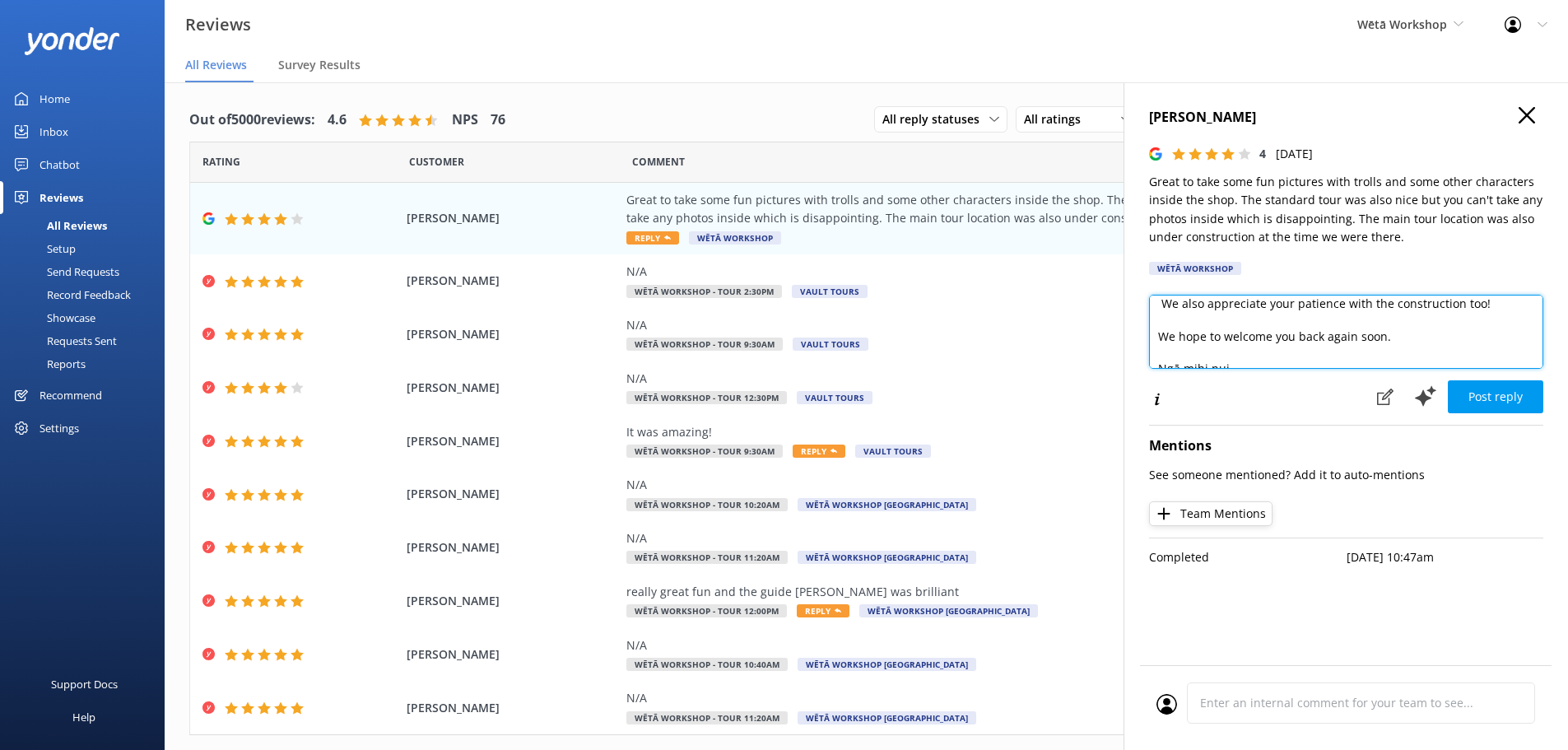
scroll to position [0, 0]
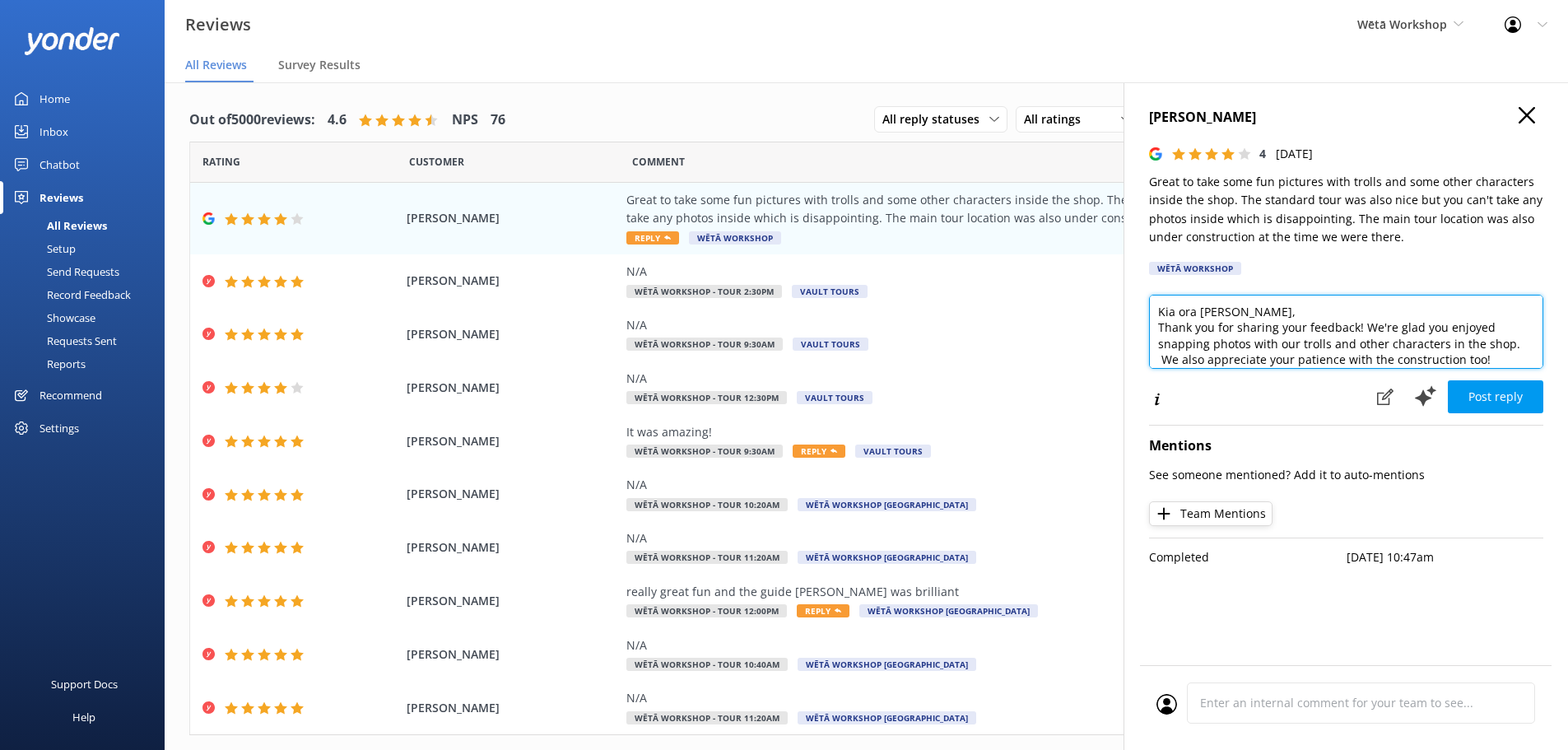
click at [1162, 362] on textarea "Kia ora [PERSON_NAME], Thank you for sharing your feedback! We're glad you enjo…" at bounding box center [1346, 331] width 394 height 74
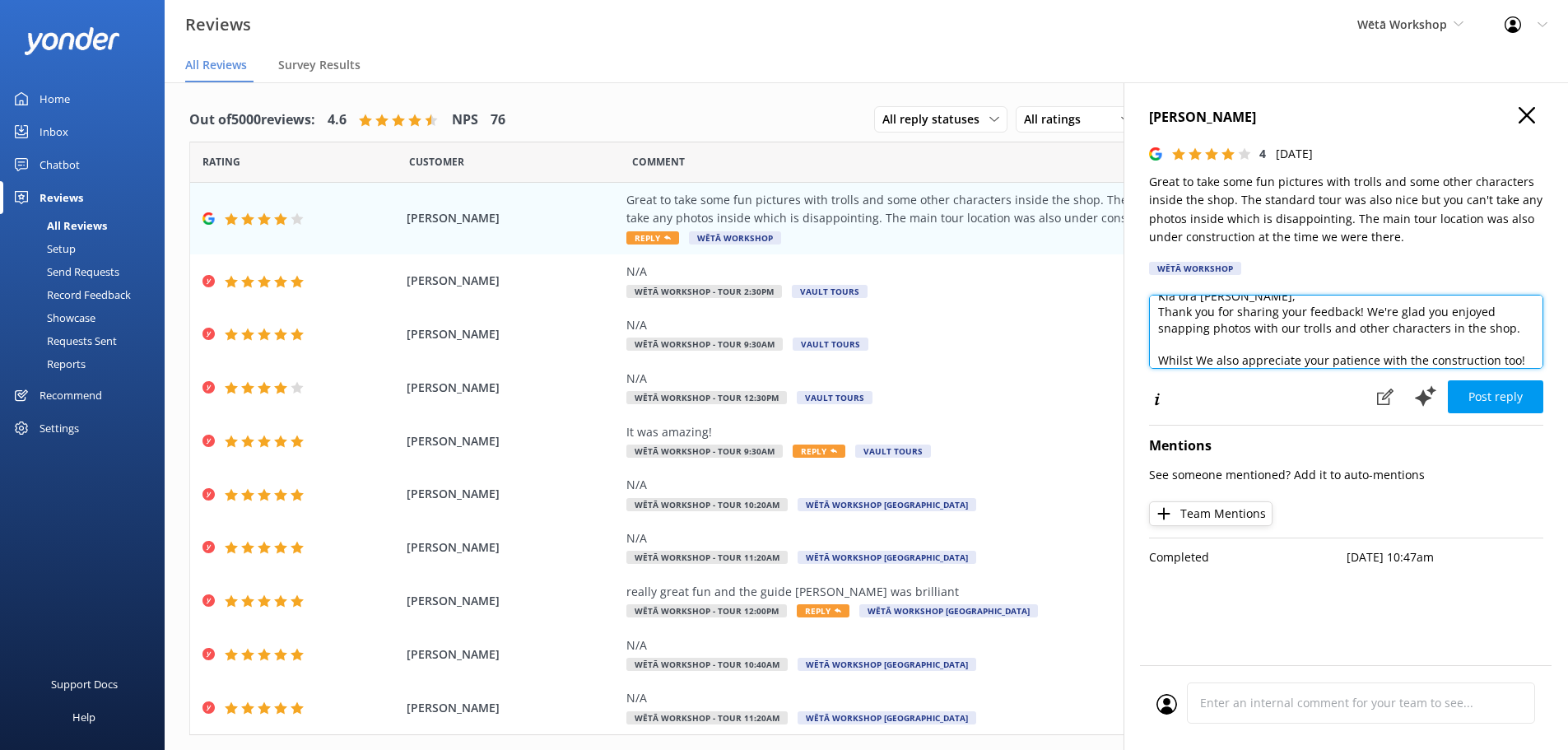
click at [1513, 332] on textarea "Kia ora [PERSON_NAME], Thank you for sharing your feedback! We're glad you enjo…" at bounding box center [1346, 331] width 394 height 74
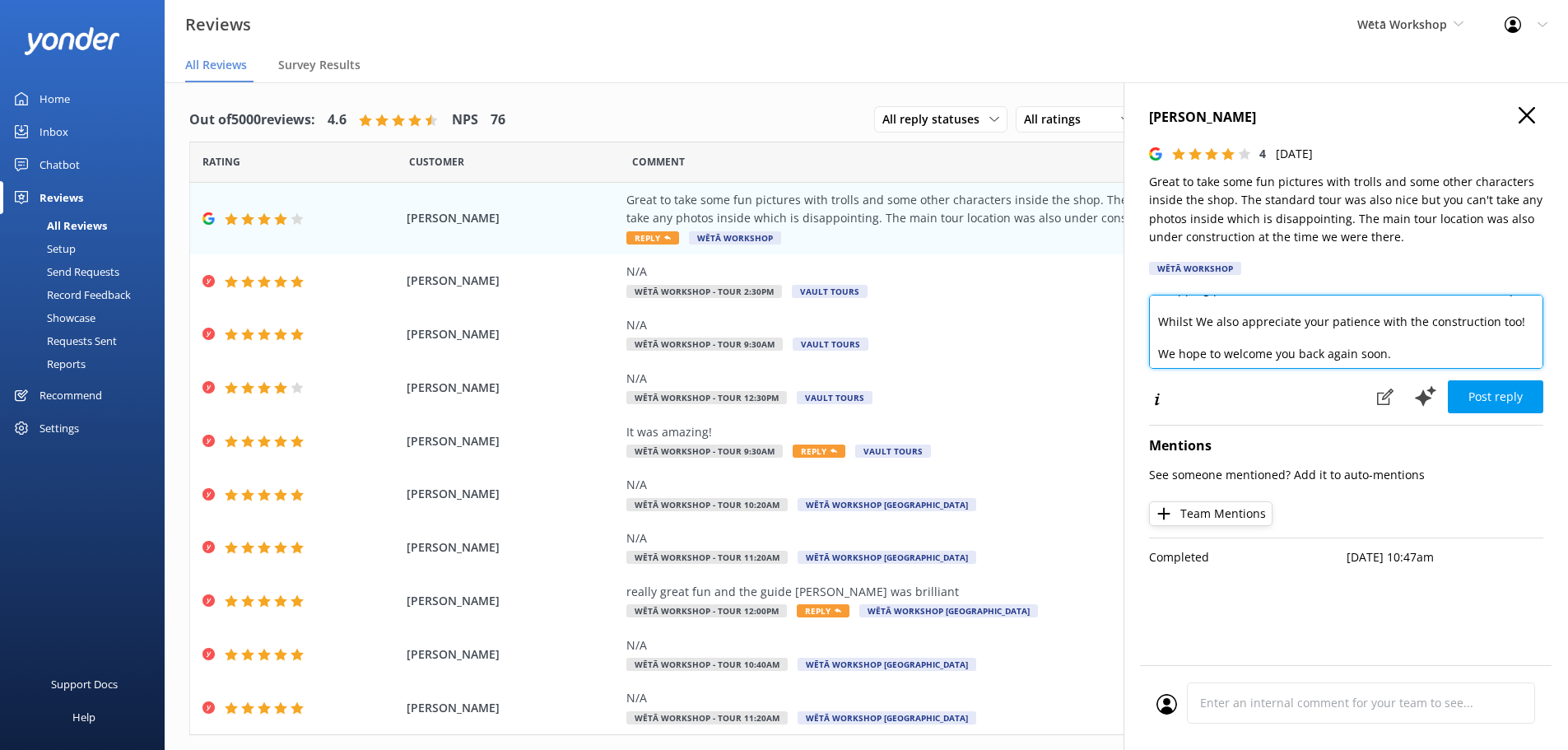
scroll to position [60, 0]
drag, startPoint x: 1194, startPoint y: 356, endPoint x: 1140, endPoint y: 320, distance: 64.9
click at [1140, 320] on div "[PERSON_NAME] 4 [DATE] Great to take some fun pictures with trolls and some oth…" at bounding box center [1346, 457] width 444 height 750
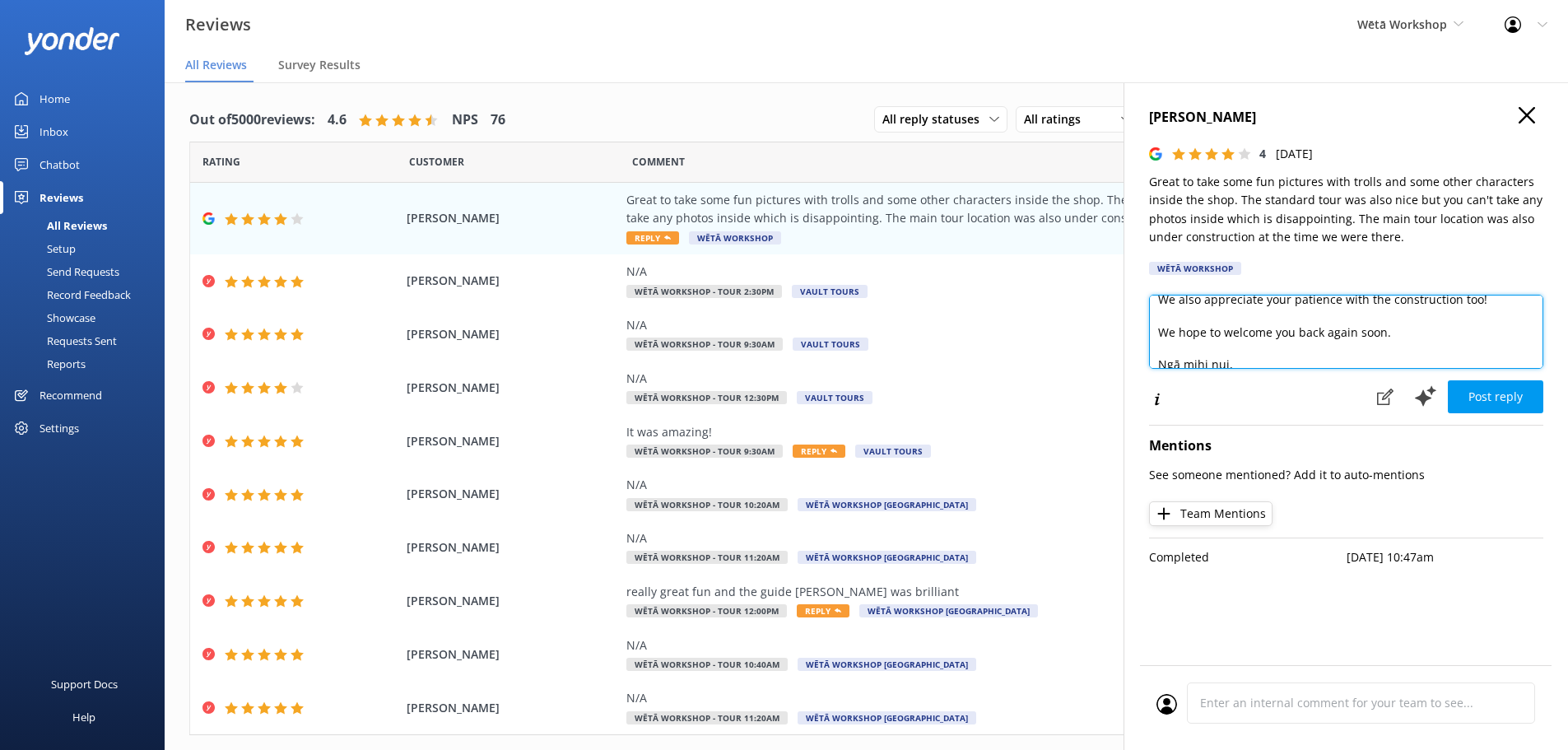
scroll to position [44, 0]
click at [1506, 295] on textarea "Kia ora [PERSON_NAME], Thank you for sharing your feedback! We're glad you enjo…" at bounding box center [1346, 331] width 394 height 74
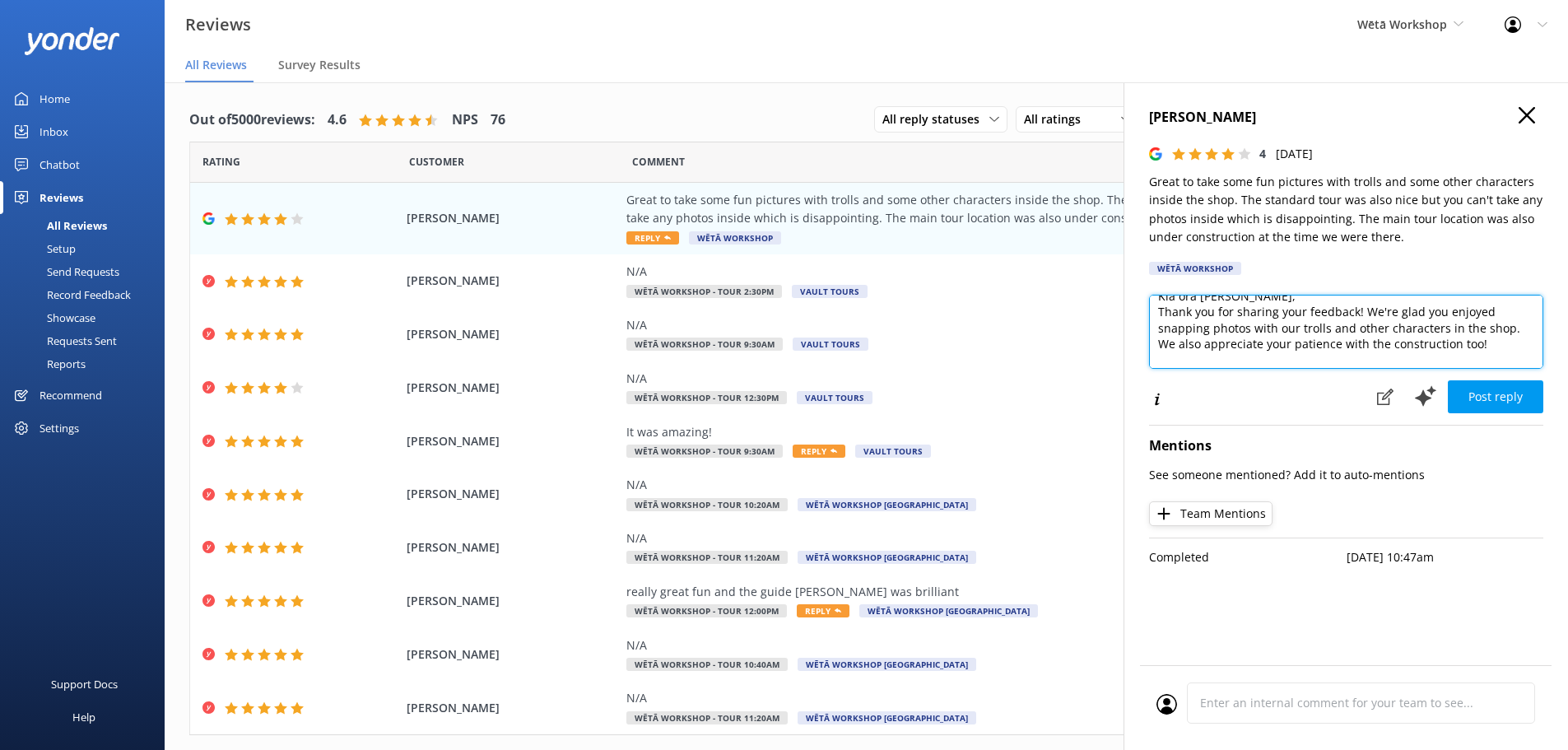
scroll to position [19, 0]
click at [1513, 325] on textarea "Kia ora [PERSON_NAME], Thank you for sharing your feedback! We're glad you enjo…" at bounding box center [1346, 331] width 394 height 74
drag, startPoint x: 1362, startPoint y: 308, endPoint x: 1505, endPoint y: 326, distance: 144.1
click at [1505, 326] on textarea "Kia ora [PERSON_NAME], Thank you for sharing your feedback! We're glad you enjo…" at bounding box center [1346, 331] width 394 height 74
click at [1515, 325] on textarea "Kia ora [PERSON_NAME], Thank you for sharing your feedback! Whilst our tour spa…" at bounding box center [1346, 331] width 394 height 74
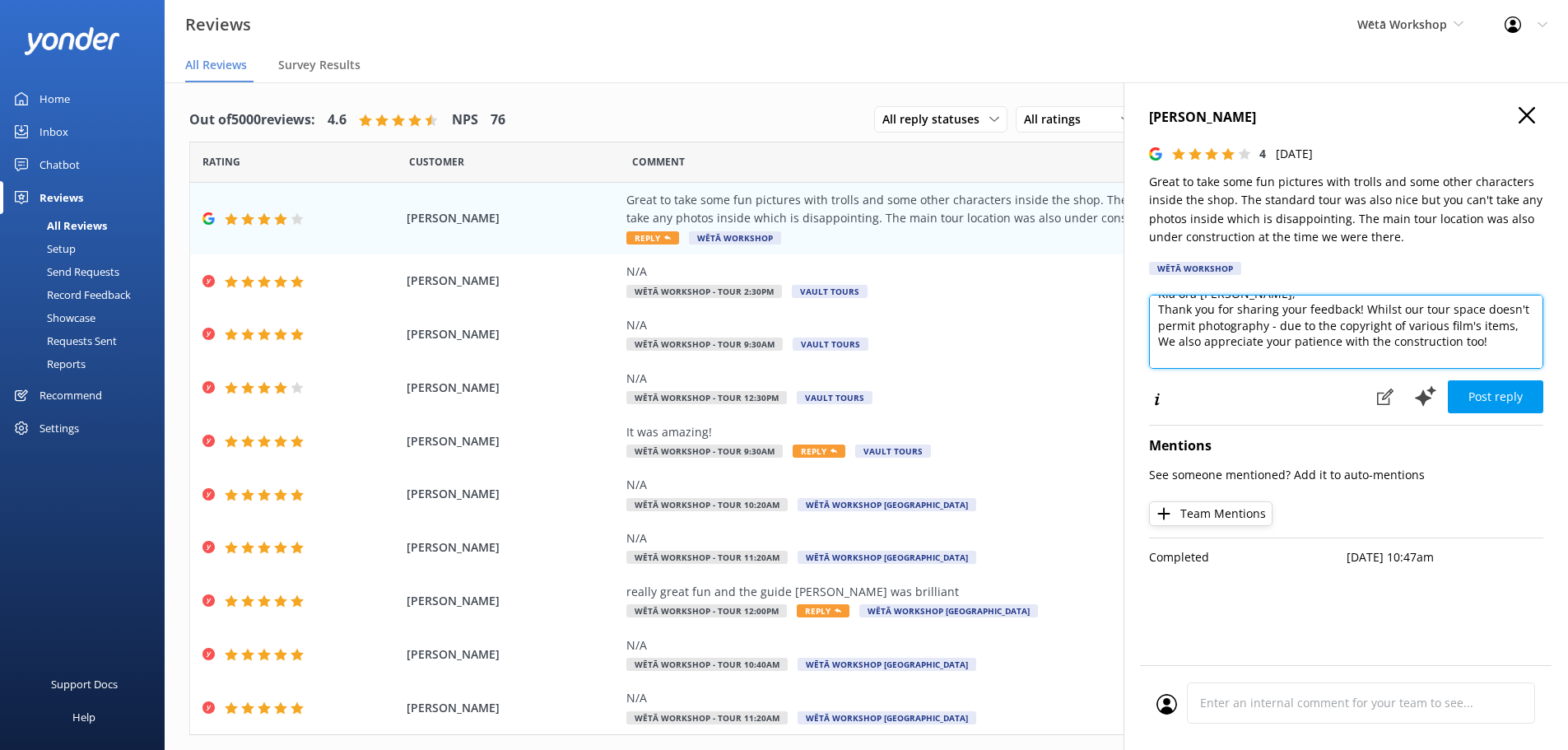
paste textarea "We're glad you enjoyed snapping photos with our trolls and other characters in …"
click at [1165, 340] on textarea "Kia ora [PERSON_NAME], Thank you for sharing your feedback! Whilst our tour spa…" at bounding box center [1346, 331] width 394 height 74
click at [1275, 325] on textarea "Kia ora [PERSON_NAME], Thank you for sharing your feedback! Whilst our tour spa…" at bounding box center [1346, 331] width 394 height 74
click at [1276, 324] on textarea "Kia ora [PERSON_NAME], Thank you for sharing your feedback! Whilst our tour spa…" at bounding box center [1346, 331] width 394 height 74
drag, startPoint x: 1342, startPoint y: 356, endPoint x: 1452, endPoint y: 340, distance: 111.2
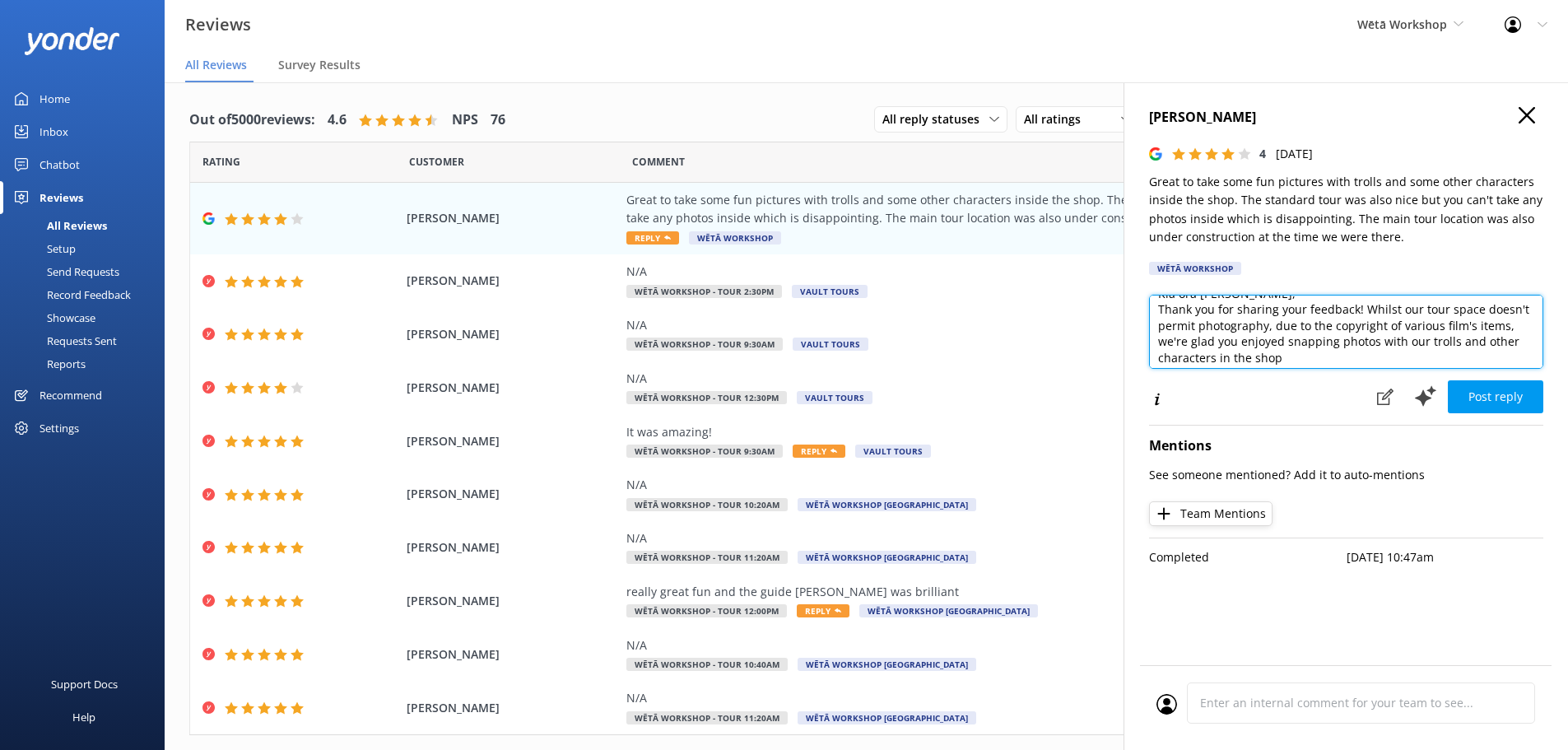
click at [1452, 340] on textarea "Kia ora [PERSON_NAME], Thank you for sharing your feedback! Whilst our tour spa…" at bounding box center [1346, 331] width 394 height 74
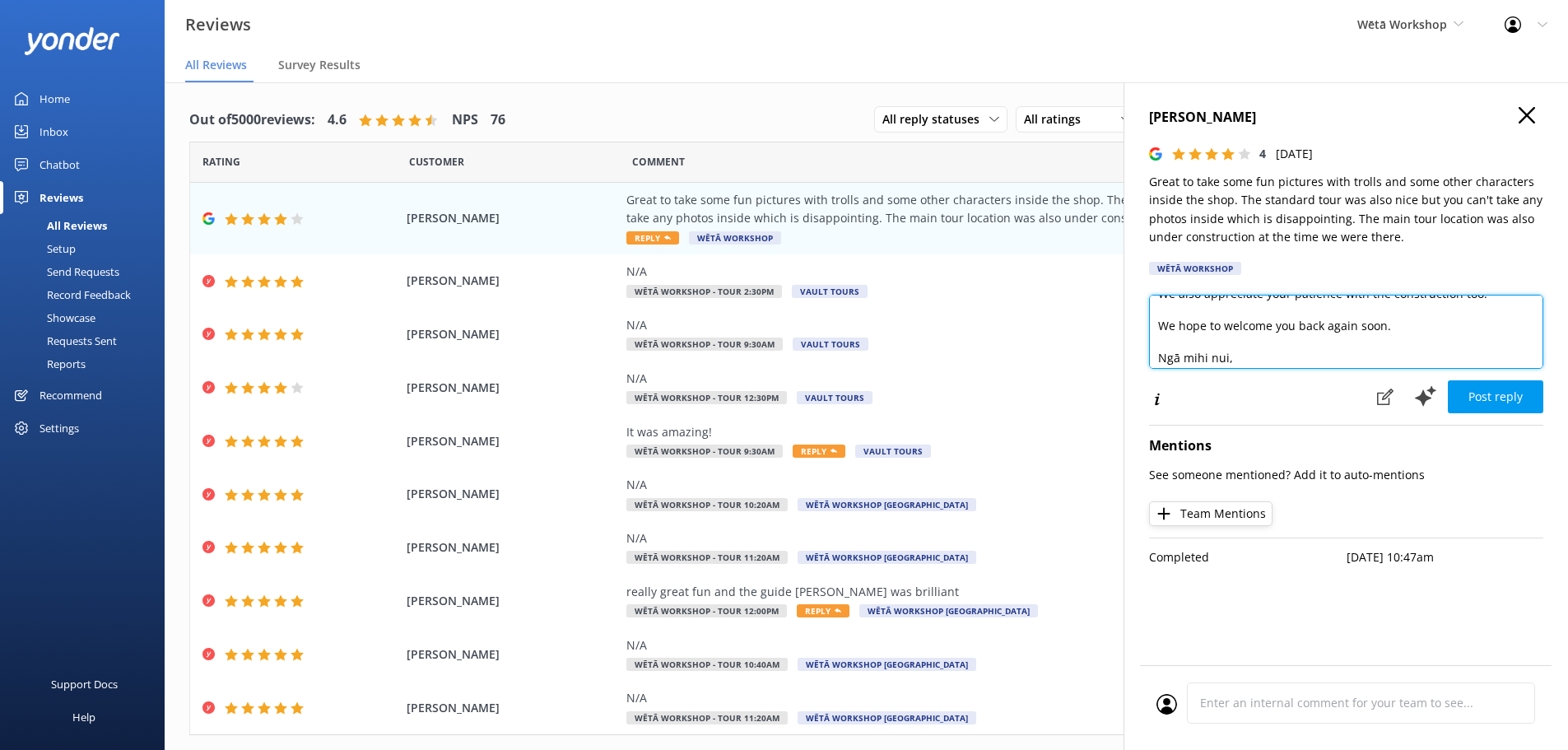
click at [1217, 313] on textarea "Kia ora [PERSON_NAME], Thank you for sharing your feedback! Whilst our tour spa…" at bounding box center [1346, 331] width 394 height 74
type textarea "Kia ora [PERSON_NAME], Thank you for sharing your feedback! Whilst our tour spa…"
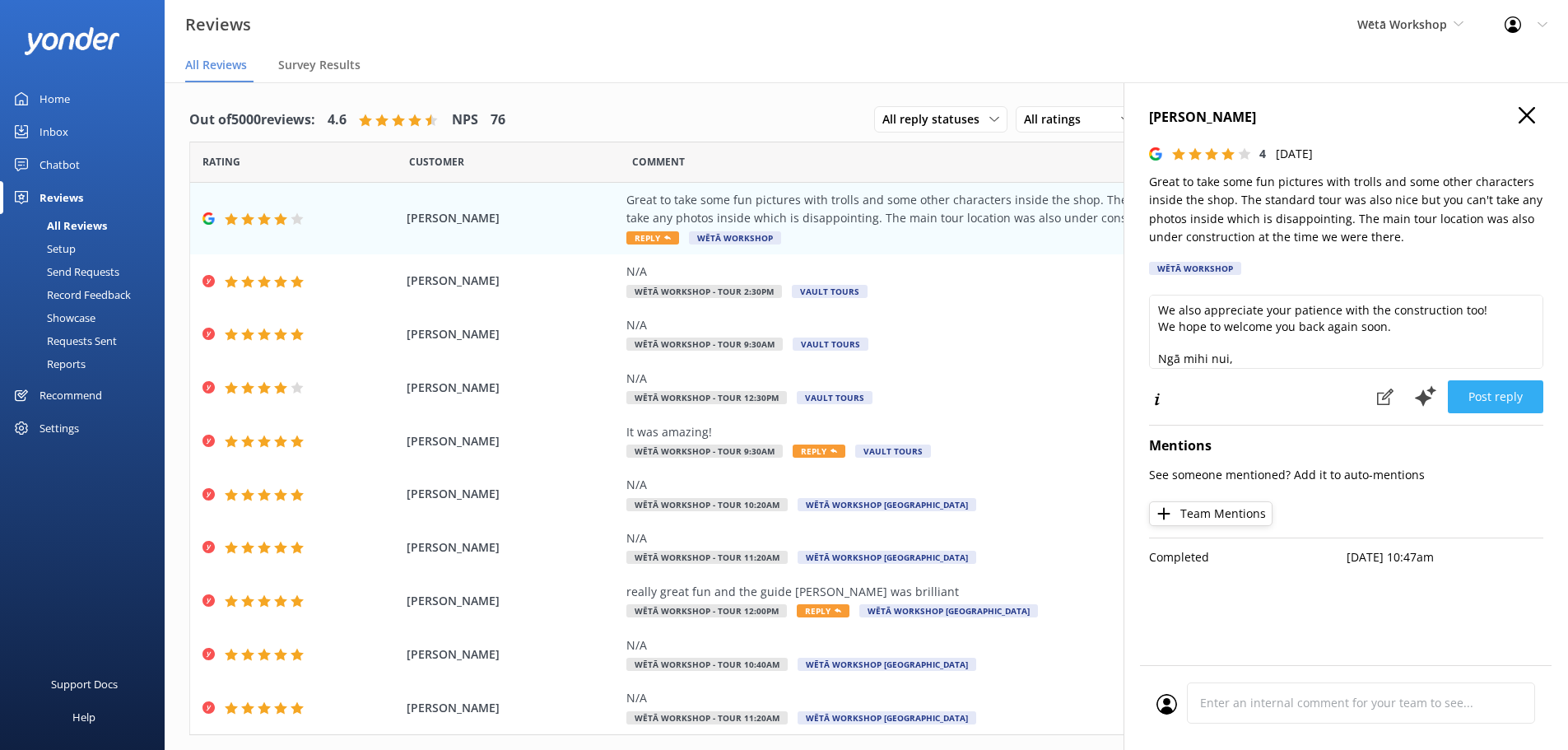
click at [1516, 397] on button "Post reply" at bounding box center [1496, 397] width 96 height 33
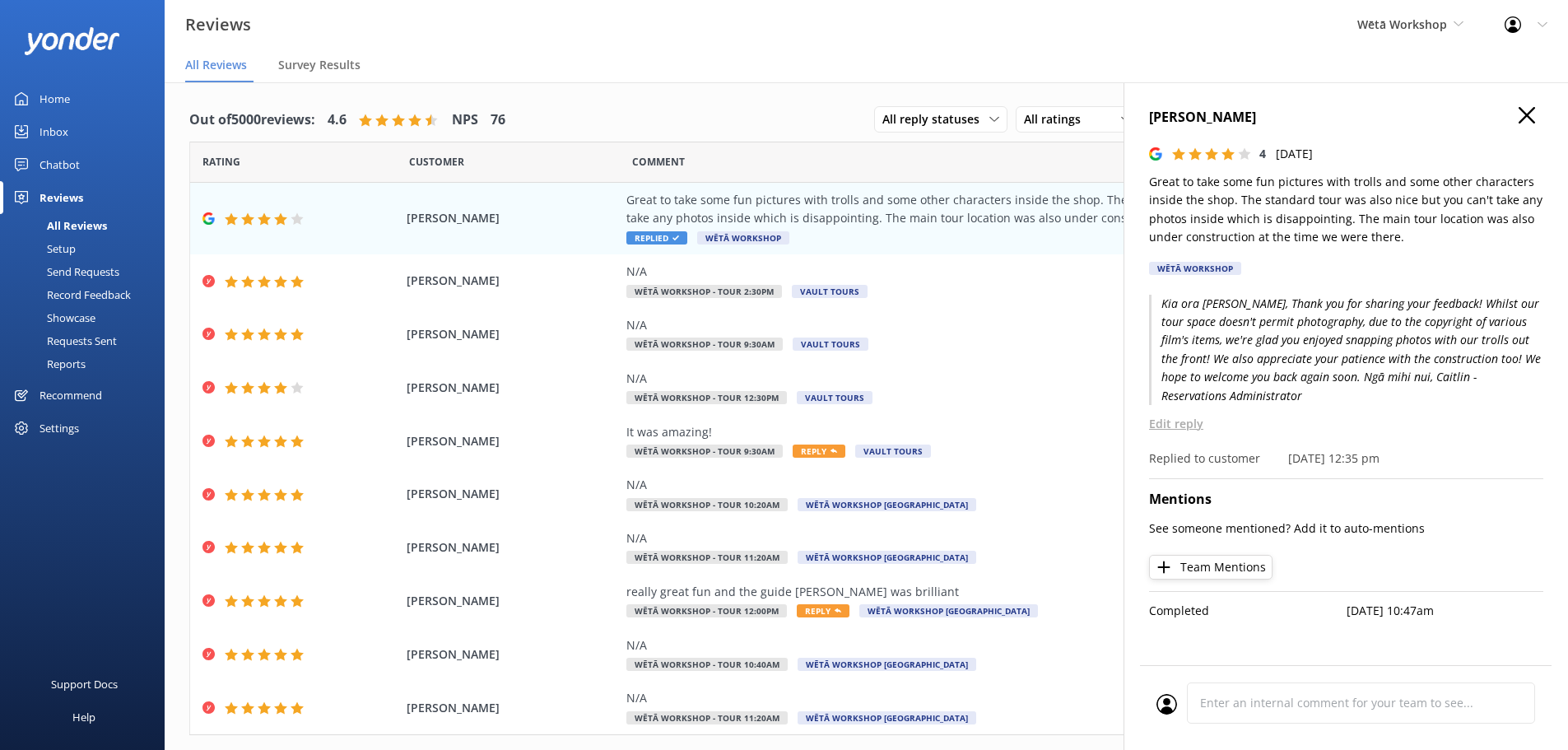
click at [1525, 109] on icon at bounding box center [1526, 114] width 17 height 17
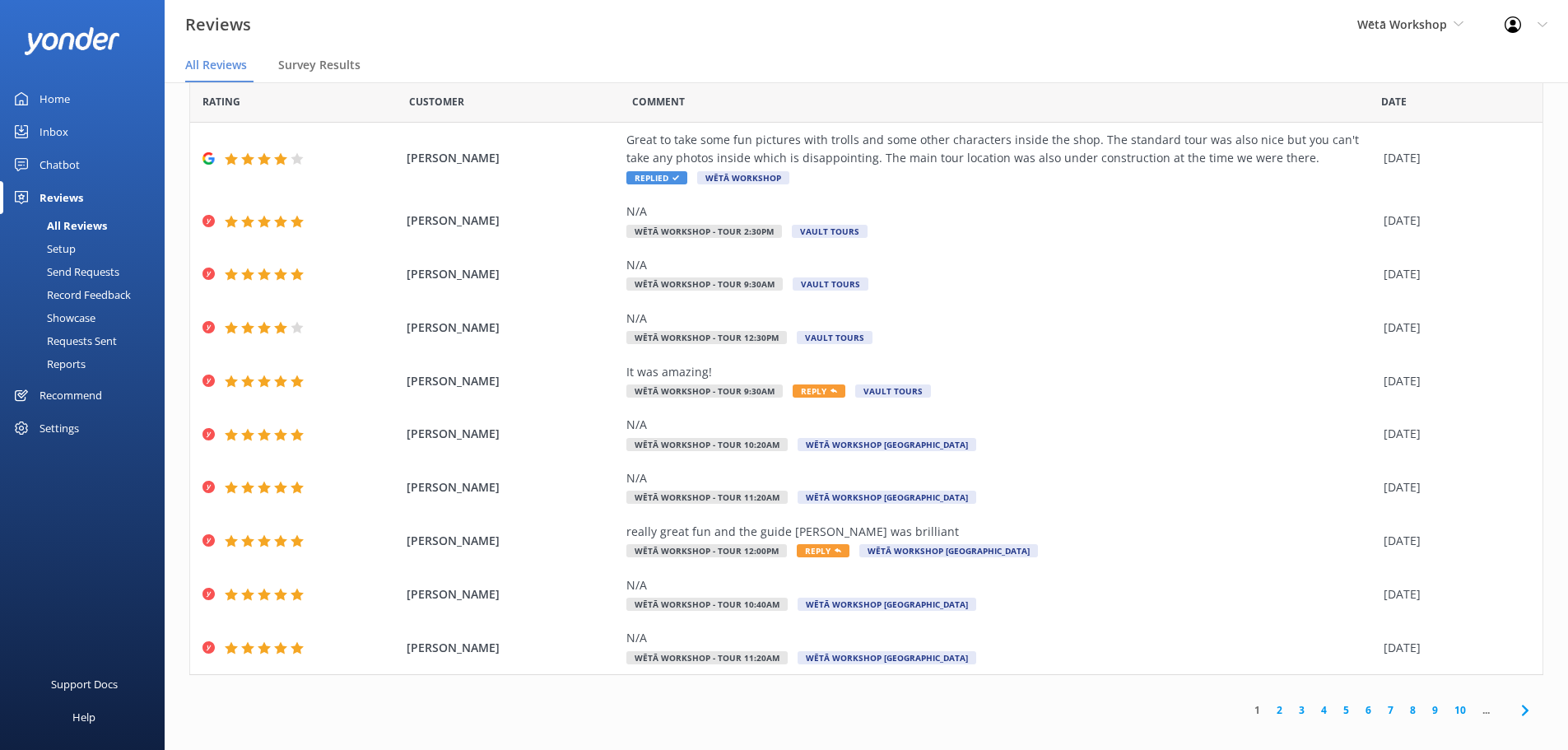
scroll to position [33, 0]
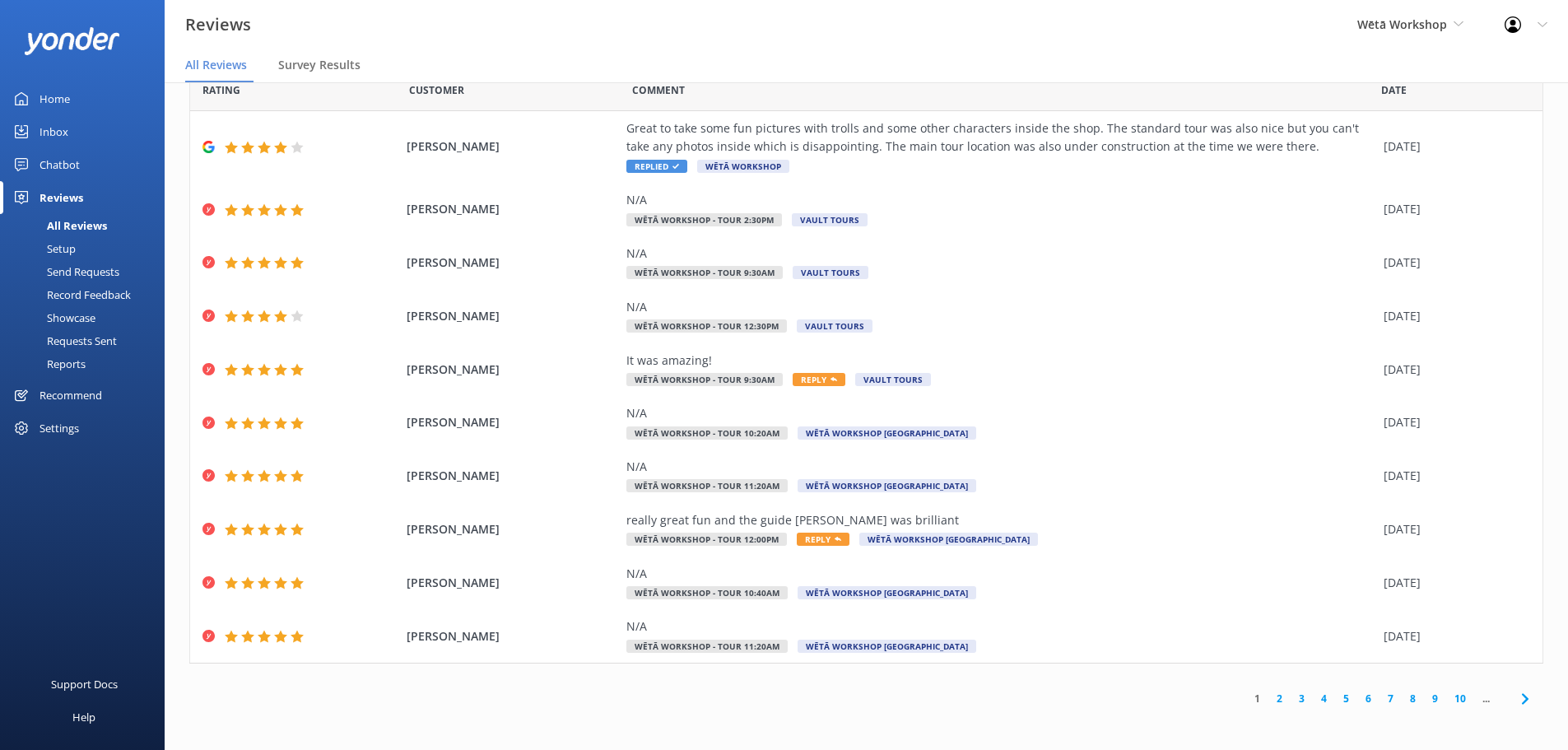
click at [1270, 697] on link "2" at bounding box center [1279, 698] width 22 height 16
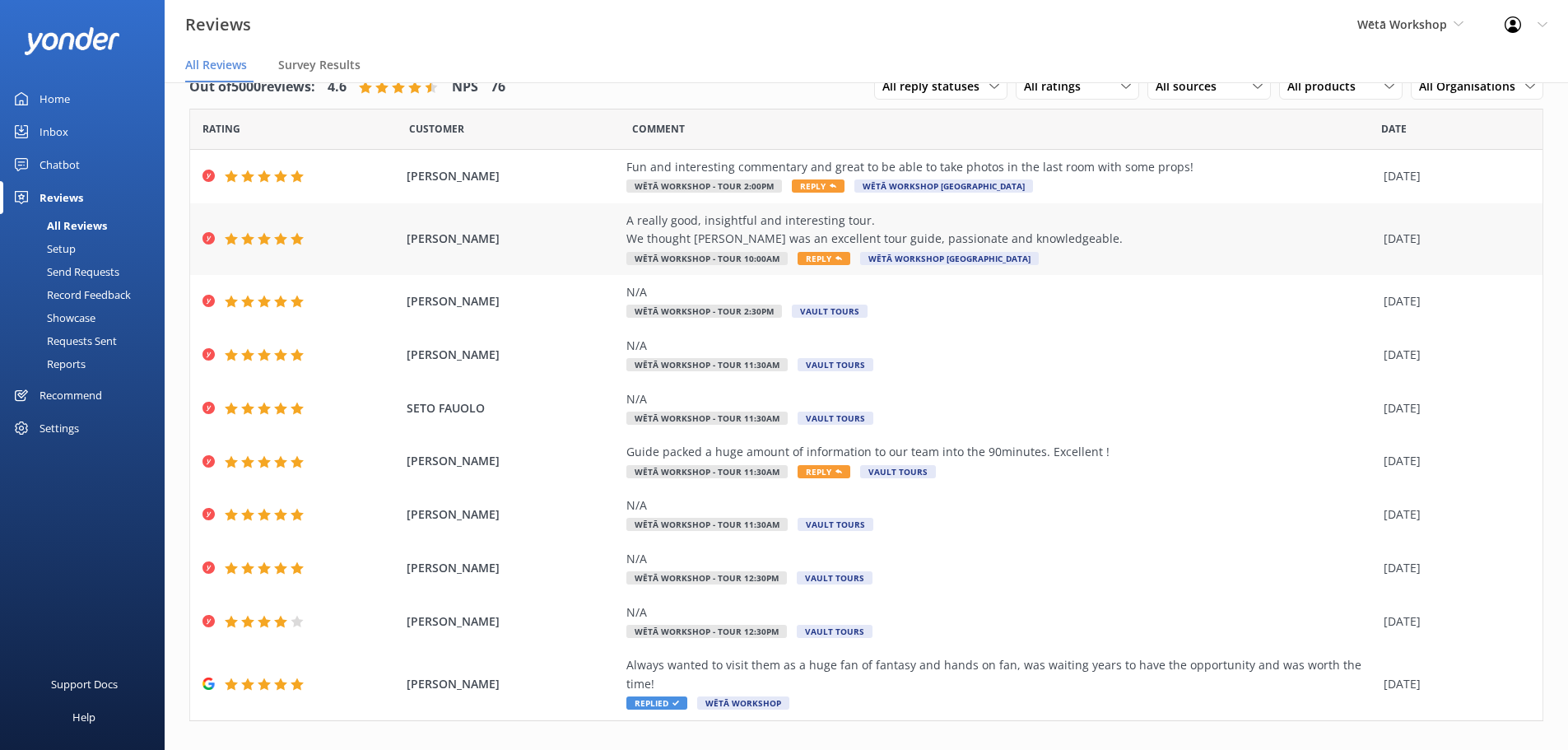
click at [916, 210] on div "[PERSON_NAME] A really good, insightful and interesting tour. We thought [PERSO…" at bounding box center [866, 239] width 1352 height 71
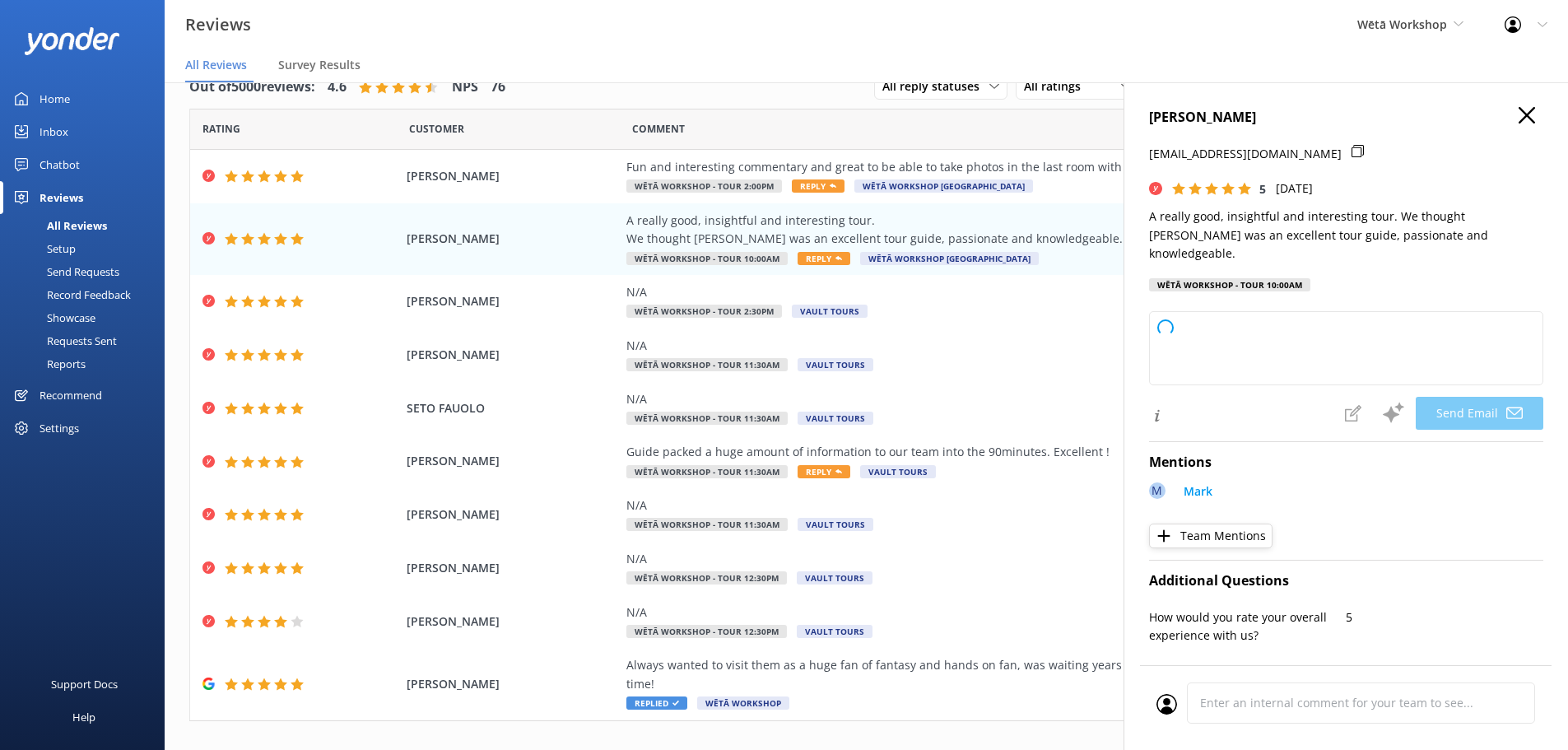
type textarea "Kia [PERSON_NAME], Thank you so much for your wonderful feedback! We're delight…"
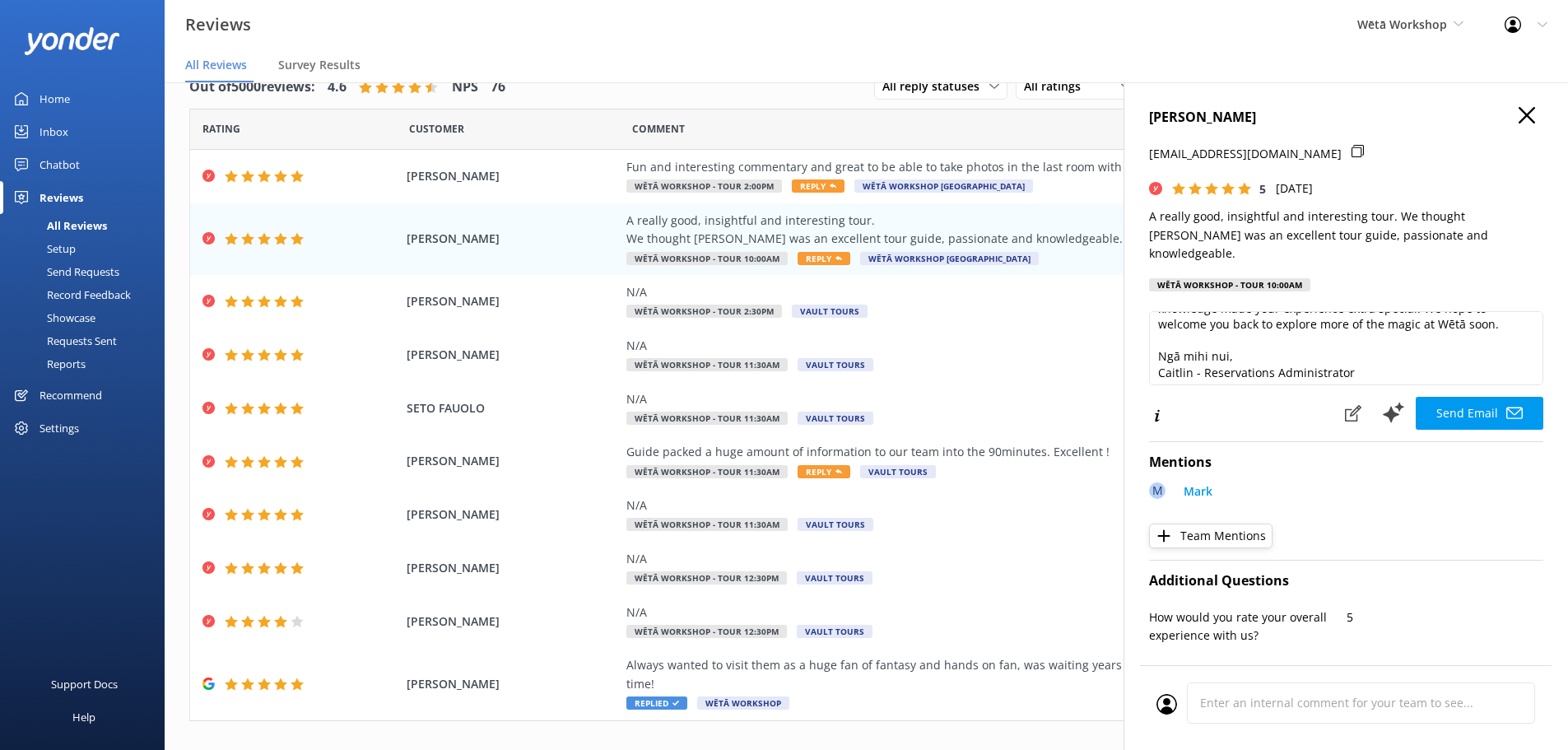
scroll to position [106, 0]
click at [1470, 397] on button "Send Email" at bounding box center [1479, 414] width 127 height 33
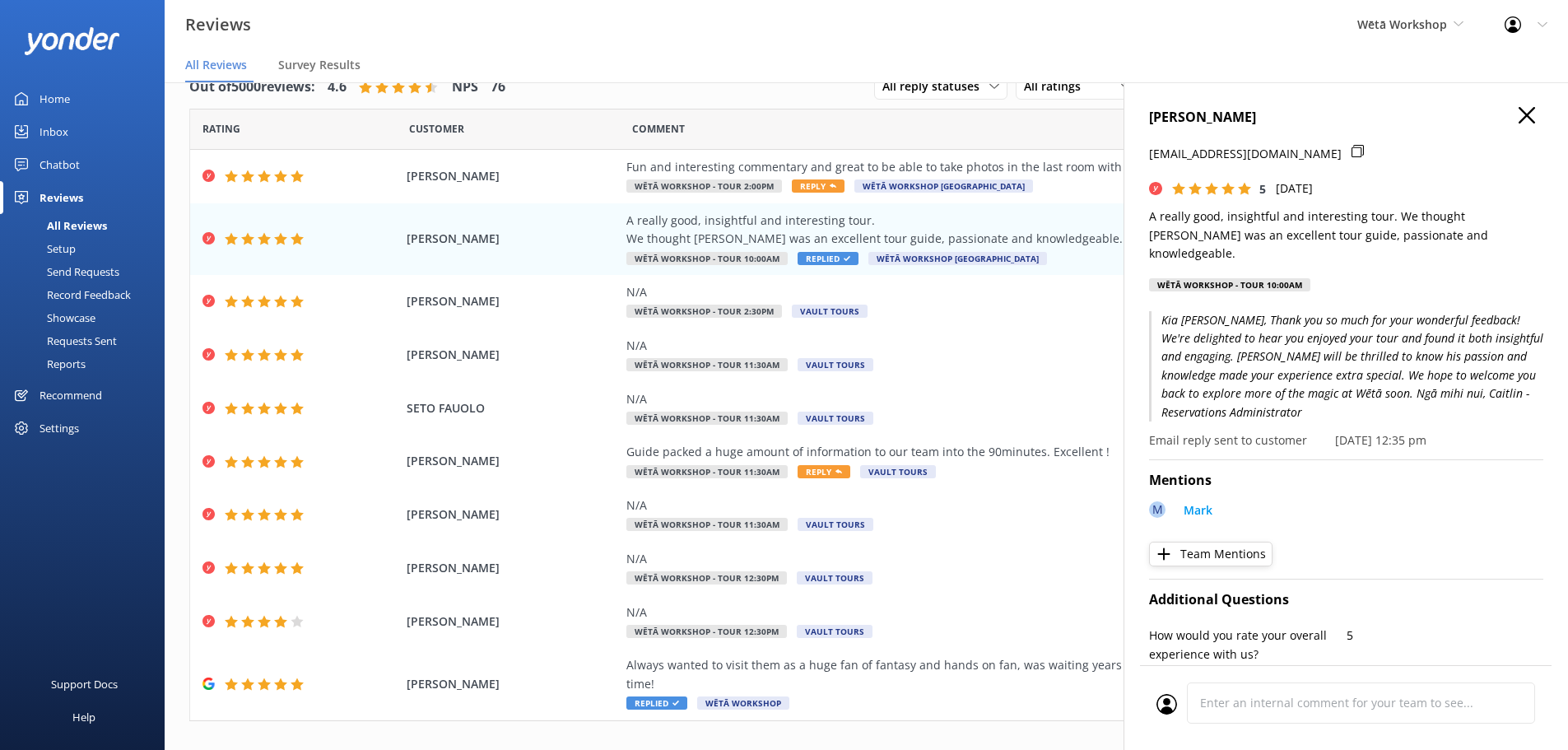
click at [1518, 116] on icon at bounding box center [1526, 114] width 17 height 17
